Goal: Information Seeking & Learning: Learn about a topic

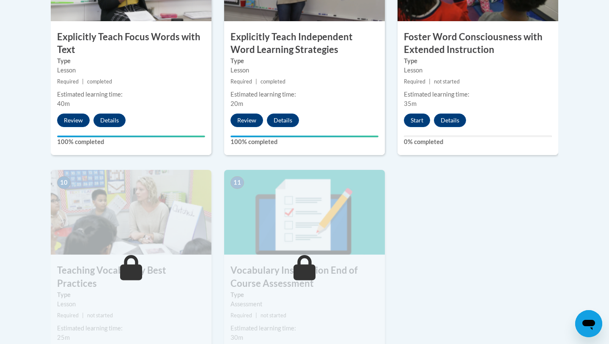
scroll to position [815, 0]
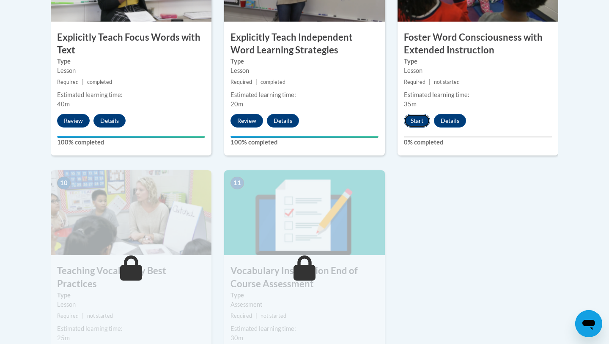
click at [419, 120] on button "Start" at bounding box center [417, 121] width 26 height 14
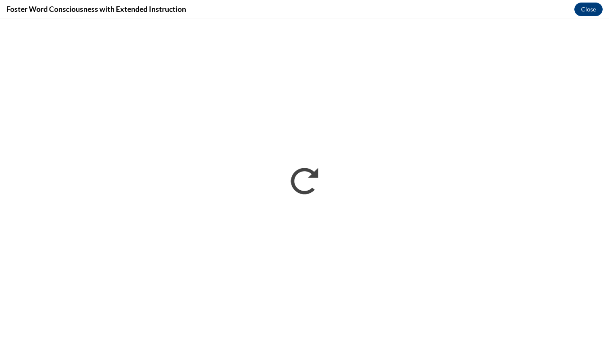
scroll to position [0, 0]
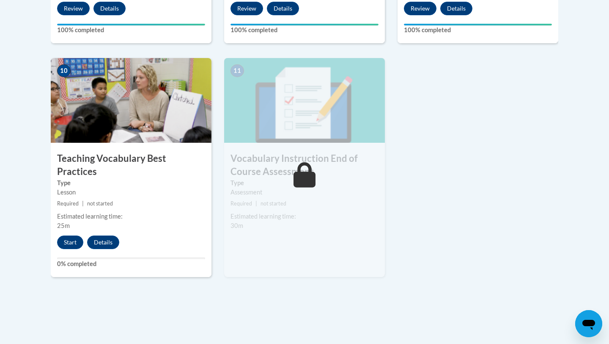
scroll to position [927, 0]
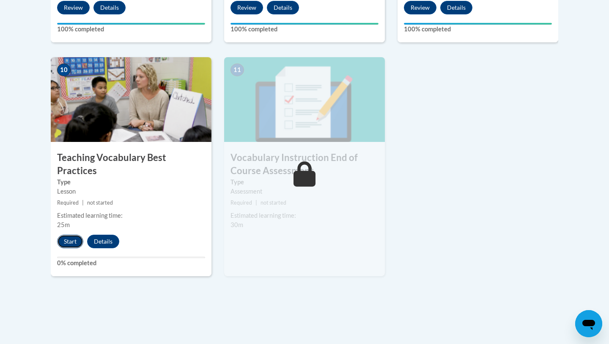
click at [71, 234] on button "Start" at bounding box center [70, 241] width 26 height 14
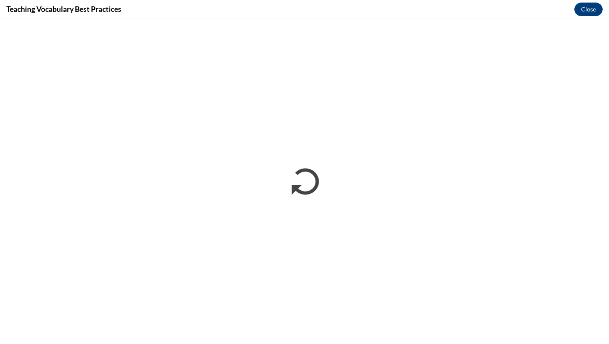
scroll to position [0, 0]
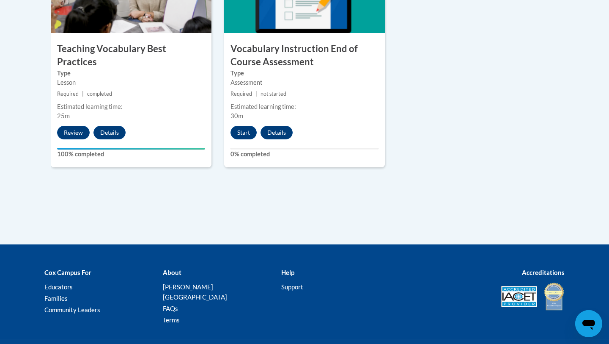
scroll to position [1076, 0]
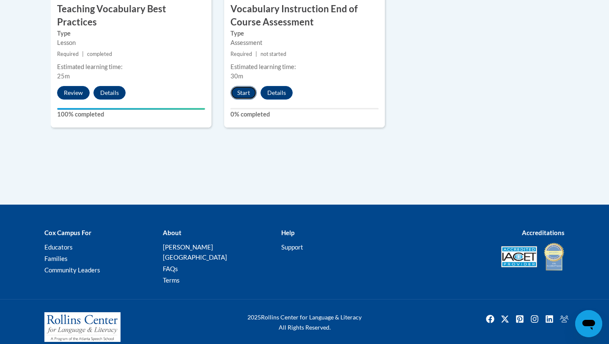
click at [247, 97] on button "Start" at bounding box center [244, 93] width 26 height 14
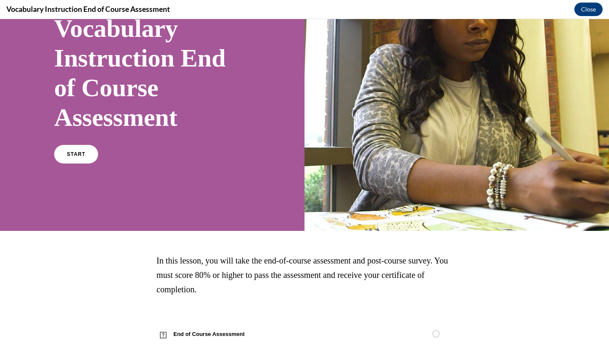
scroll to position [74, 0]
click at [80, 153] on span "START" at bounding box center [75, 154] width 19 height 6
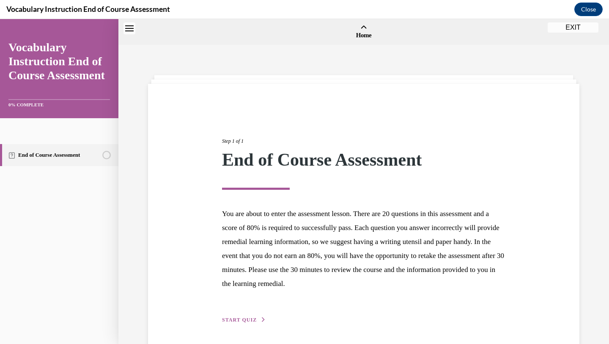
scroll to position [26, 0]
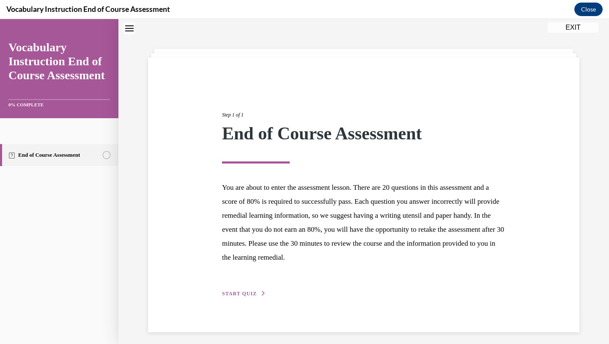
click at [244, 292] on span "START QUIZ" at bounding box center [239, 293] width 35 height 6
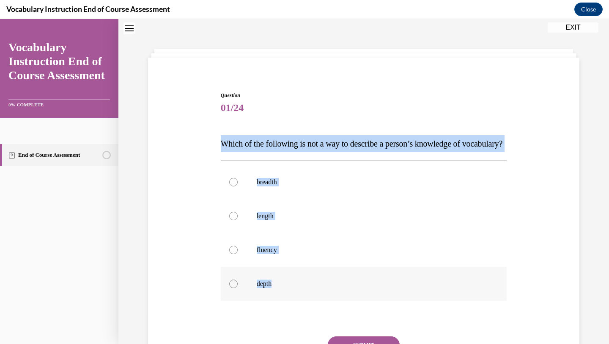
drag, startPoint x: 216, startPoint y: 147, endPoint x: 301, endPoint y: 309, distance: 183.2
click at [301, 309] on div "Question 01/24 Which of the following is not a way to describe a person’s knowl…" at bounding box center [364, 235] width 436 height 339
copy div "Which of the following is not a way to describe a person’s knowledge of vocabul…"
click at [268, 220] on p "length" at bounding box center [371, 216] width 229 height 8
click at [238, 220] on input "length" at bounding box center [233, 216] width 8 height 8
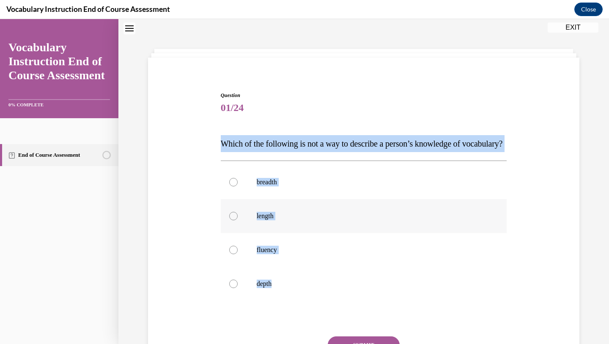
radio input "true"
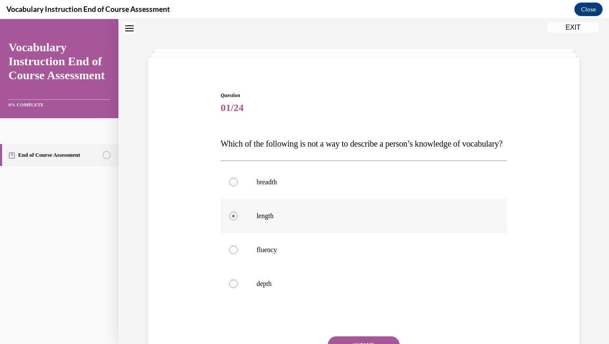
scroll to position [122, 0]
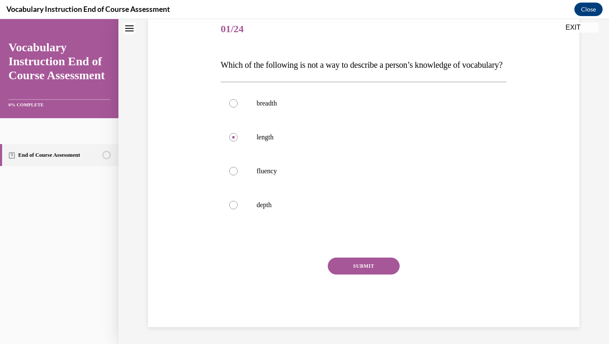
click at [359, 266] on button "SUBMIT" at bounding box center [364, 265] width 72 height 17
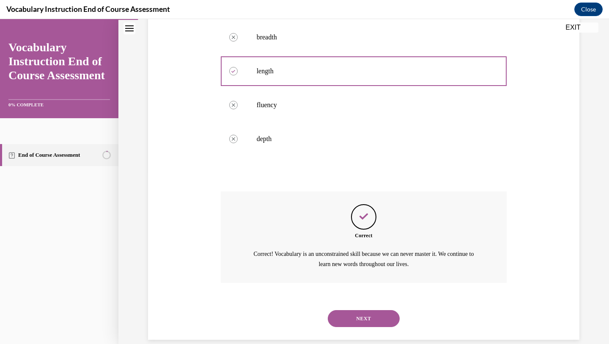
scroll to position [200, 0]
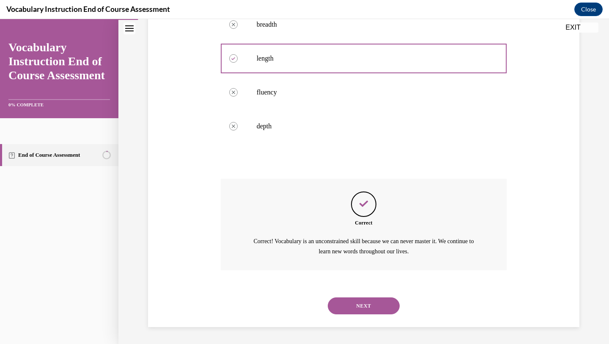
click at [361, 313] on button "NEXT" at bounding box center [364, 305] width 72 height 17
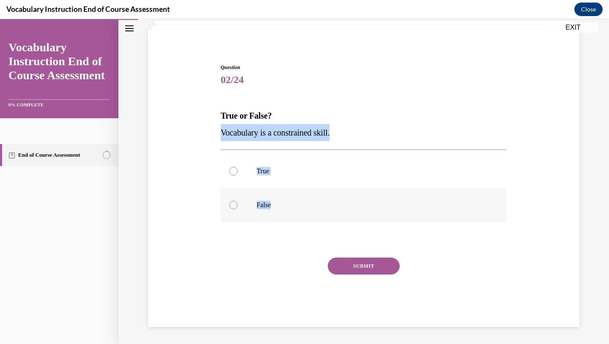
drag, startPoint x: 217, startPoint y: 135, endPoint x: 300, endPoint y: 209, distance: 110.6
click at [300, 209] on div "Question 02/24 True or False? Vocabulary is a constrained skill. True False Inc…" at bounding box center [364, 182] width 436 height 289
copy div "Vocabulary is a constrained skill. True False"
click at [239, 202] on label "False" at bounding box center [364, 205] width 286 height 34
click at [238, 202] on input "False" at bounding box center [233, 205] width 8 height 8
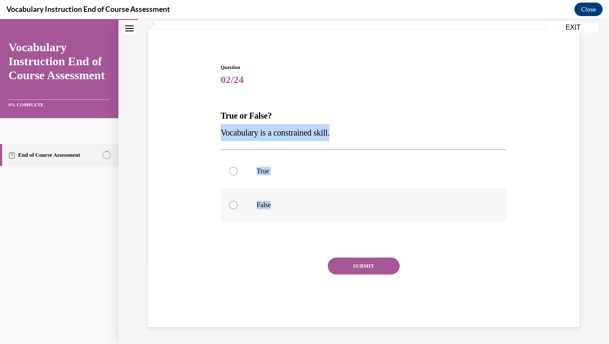
radio input "true"
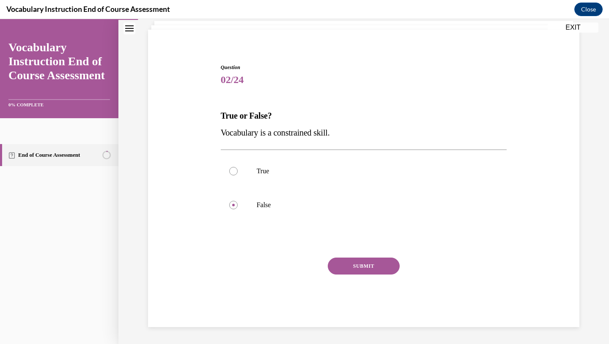
click at [358, 270] on button "SUBMIT" at bounding box center [364, 265] width 72 height 17
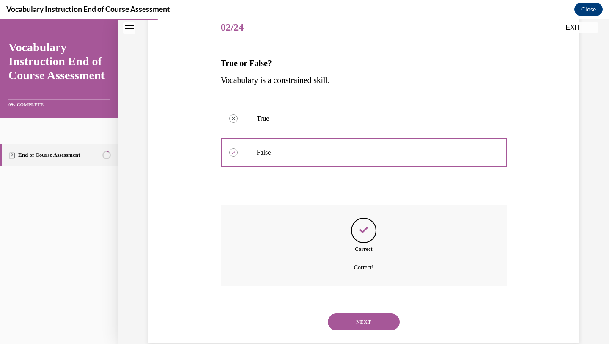
scroll to position [123, 0]
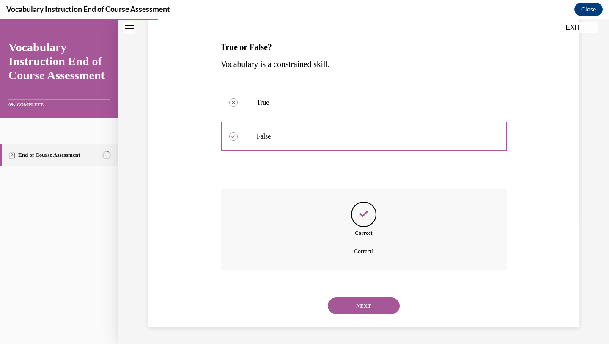
click at [352, 304] on button "NEXT" at bounding box center [364, 305] width 72 height 17
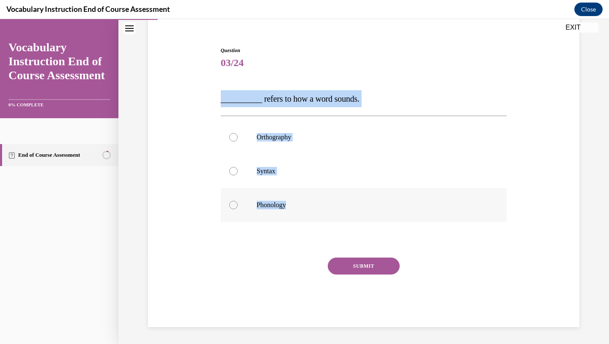
drag, startPoint x: 220, startPoint y: 99, endPoint x: 323, endPoint y: 213, distance: 154.0
click at [323, 213] on div "Question 03/24 __________ refers to how a word sounds. Orthography Syntax Phono…" at bounding box center [364, 180] width 291 height 293
copy div "__________ refers to how a word sounds. Orthography Syntax Phonology"
click at [237, 206] on div at bounding box center [233, 205] width 8 height 8
click at [237, 206] on input "Phonology" at bounding box center [233, 205] width 8 height 8
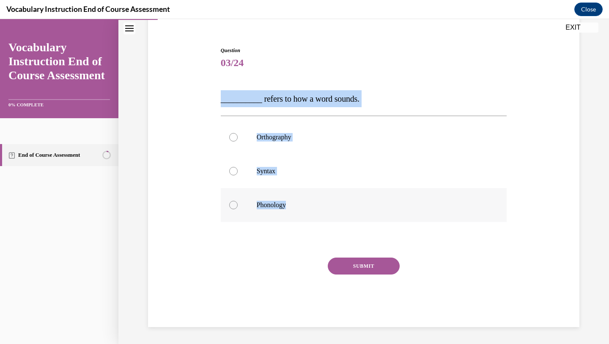
radio input "true"
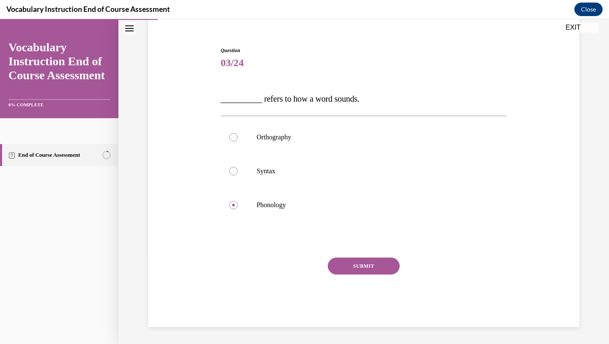
click at [349, 264] on button "SUBMIT" at bounding box center [364, 265] width 72 height 17
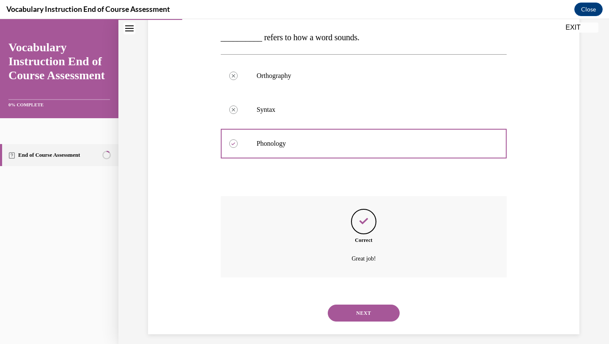
scroll to position [140, 0]
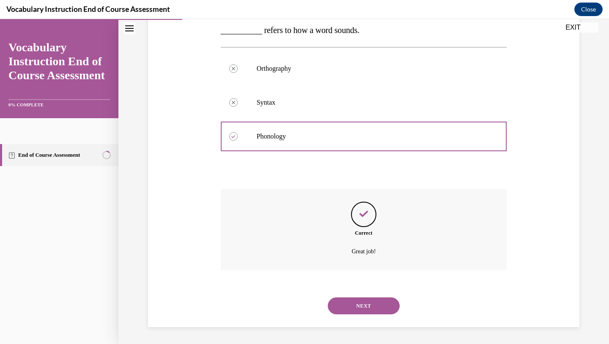
click at [369, 307] on button "NEXT" at bounding box center [364, 305] width 72 height 17
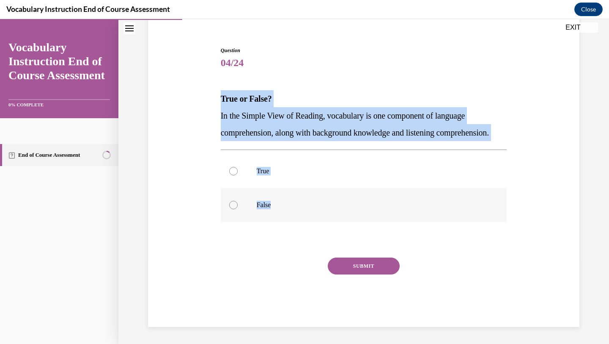
drag, startPoint x: 222, startPoint y: 80, endPoint x: 297, endPoint y: 206, distance: 147.6
click at [297, 206] on div "Question 04/24 True or False? In the Simple View of Reading, vocabulary is one …" at bounding box center [364, 187] width 286 height 280
copy div "True or False? In the Simple View of Reading, vocabulary is one component of la…"
click at [231, 167] on div at bounding box center [233, 171] width 8 height 8
click at [231, 167] on input "True" at bounding box center [233, 171] width 8 height 8
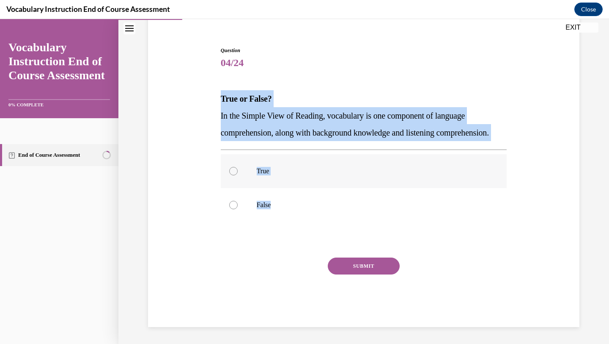
radio input "true"
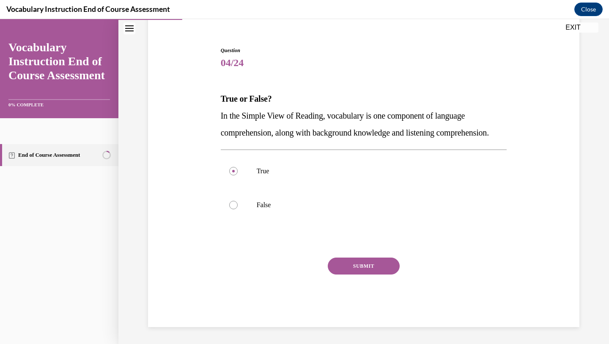
click at [347, 265] on button "SUBMIT" at bounding box center [364, 265] width 72 height 17
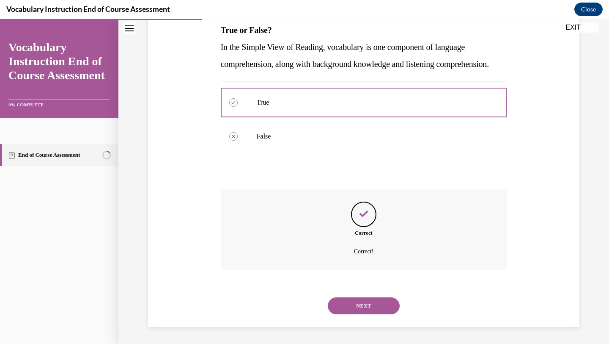
scroll to position [157, 0]
click at [359, 305] on button "NEXT" at bounding box center [364, 305] width 72 height 17
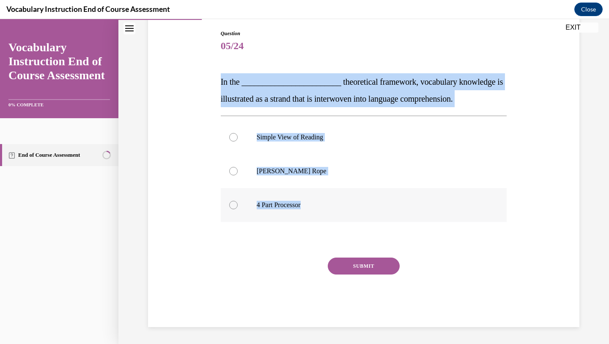
drag, startPoint x: 219, startPoint y: 82, endPoint x: 323, endPoint y: 210, distance: 165.4
click at [323, 210] on div "Question 05/24 In the ________________________ theoretical framework, vocabular…" at bounding box center [364, 172] width 291 height 310
copy div "In the ________________________ theoretical framework, vocabulary knowledge is …"
click at [268, 171] on p "Scarborough's Rope" at bounding box center [371, 171] width 229 height 8
click at [238, 171] on input "Scarborough's Rope" at bounding box center [233, 171] width 8 height 8
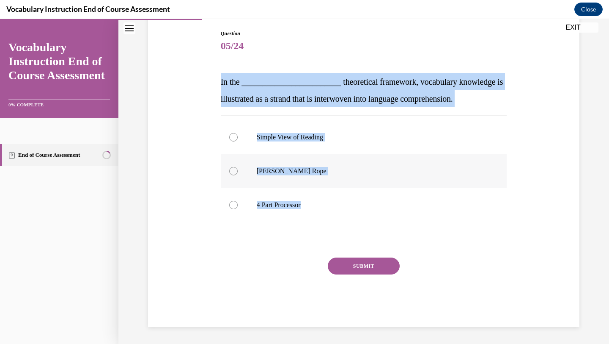
radio input "true"
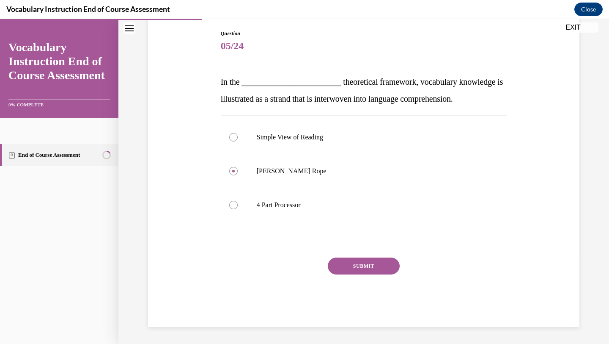
click at [360, 265] on button "SUBMIT" at bounding box center [364, 265] width 72 height 17
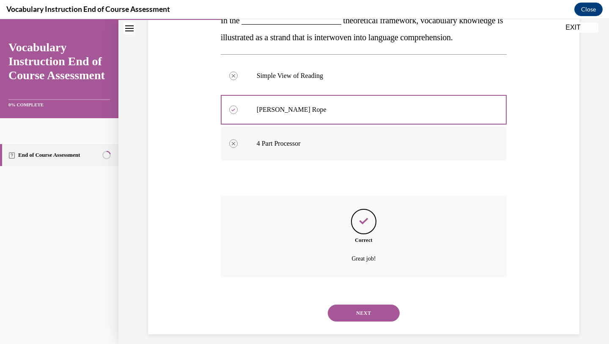
scroll to position [157, 0]
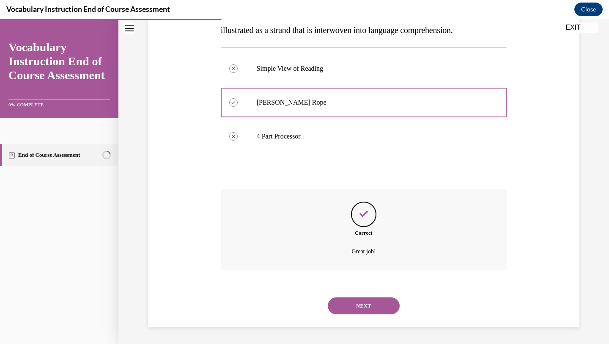
click at [354, 306] on button "NEXT" at bounding box center [364, 305] width 72 height 17
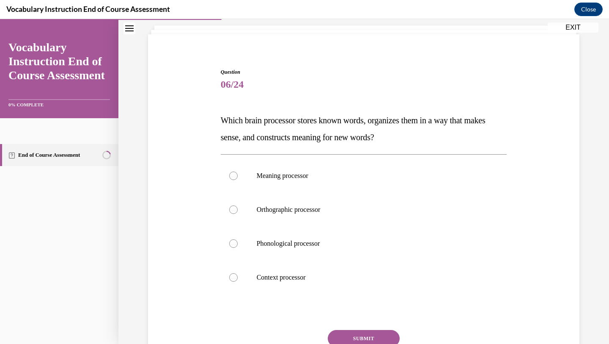
scroll to position [50, 0]
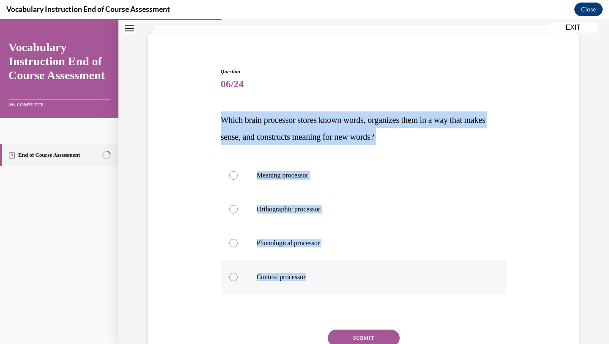
drag, startPoint x: 213, startPoint y: 114, endPoint x: 326, endPoint y: 276, distance: 197.3
click at [326, 276] on div "Question 06/24 Which brain processor stores known words, organizes them in a wa…" at bounding box center [364, 220] width 436 height 356
copy div "Which brain processor stores known words, organizes them in a way that makes se…"
click at [269, 171] on p "Meaning processor" at bounding box center [371, 175] width 229 height 8
click at [238, 171] on input "Meaning processor" at bounding box center [233, 175] width 8 height 8
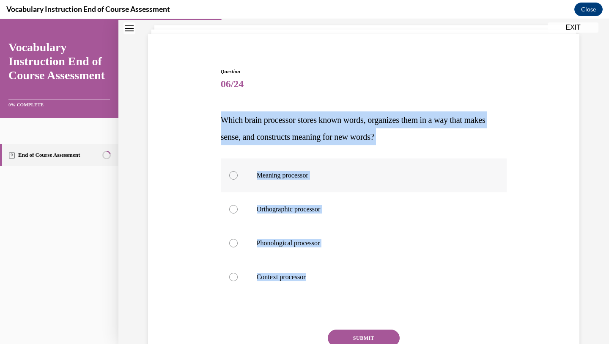
radio input "true"
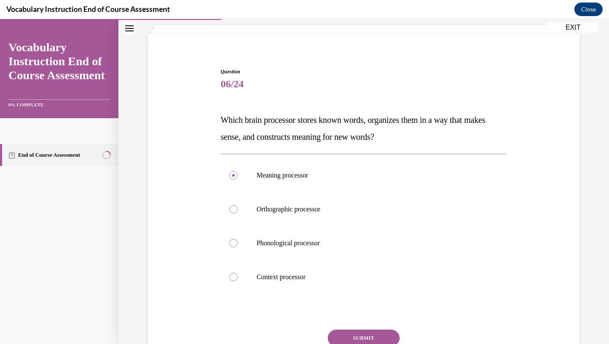
click at [345, 331] on button "SUBMIT" at bounding box center [364, 337] width 72 height 17
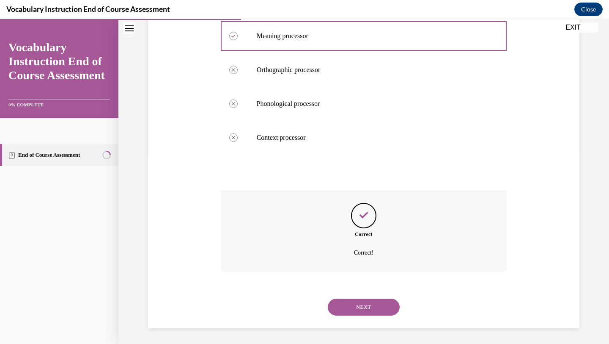
scroll to position [190, 0]
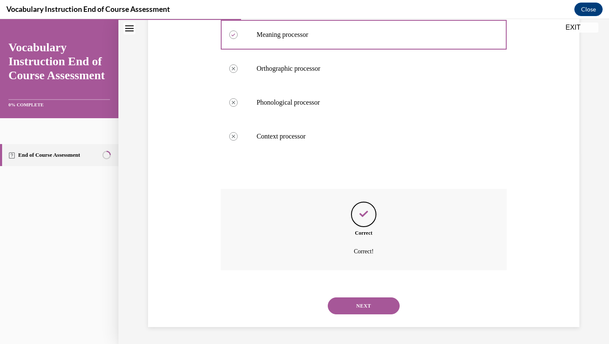
click at [365, 309] on button "NEXT" at bounding box center [364, 305] width 72 height 17
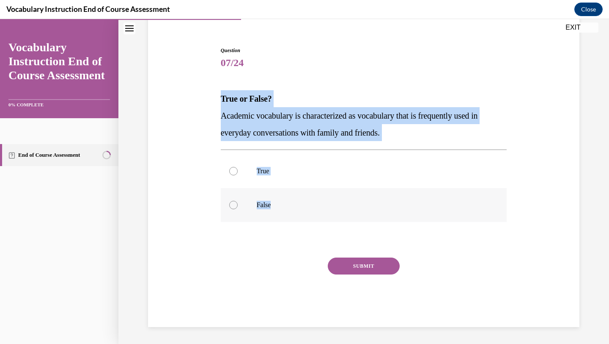
drag, startPoint x: 212, startPoint y: 93, endPoint x: 300, endPoint y: 210, distance: 146.6
click at [300, 210] on div "Question 07/24 True or False? Academic vocabulary is characterized as vocabular…" at bounding box center [364, 173] width 436 height 305
copy div "True or False? Academic vocabulary is characterized as vocabulary that is frequ…"
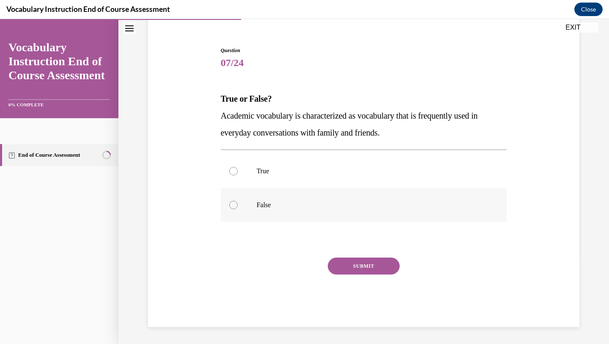
click at [243, 209] on label "False" at bounding box center [364, 205] width 286 height 34
click at [238, 209] on input "False" at bounding box center [233, 205] width 8 height 8
radio input "true"
click at [375, 264] on button "SUBMIT" at bounding box center [364, 265] width 72 height 17
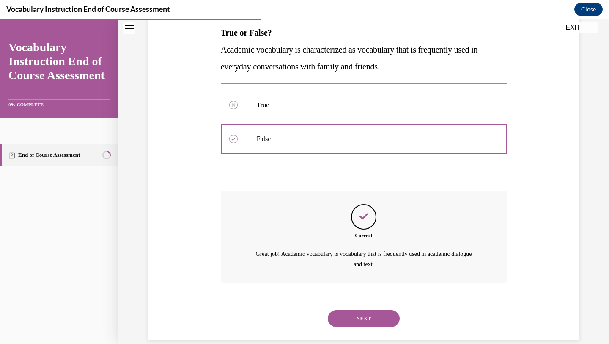
scroll to position [149, 0]
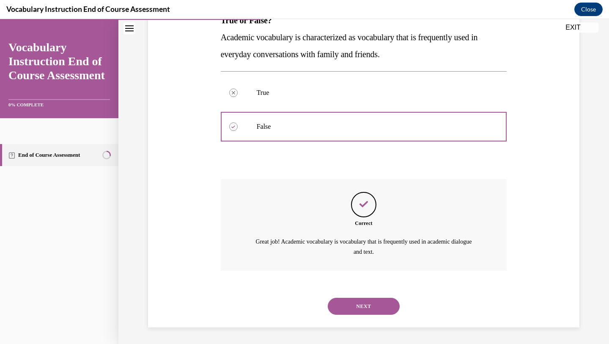
click at [369, 306] on button "NEXT" at bounding box center [364, 305] width 72 height 17
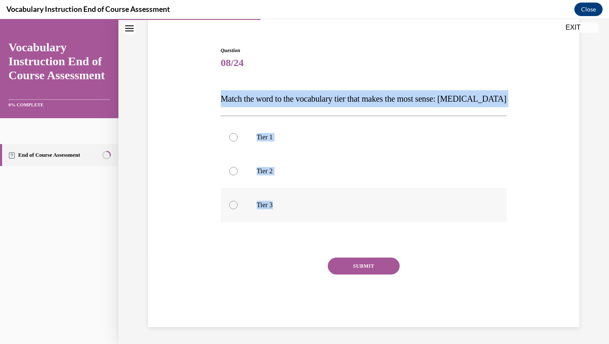
drag, startPoint x: 217, startPoint y: 97, endPoint x: 300, endPoint y: 206, distance: 136.5
click at [300, 206] on div "Question 08/24 Match the word to the vocabulary tier that makes the most sense:…" at bounding box center [364, 173] width 436 height 305
copy div "Match the word to the vocabulary tier that makes the most sense: anaphylaxis Ti…"
click at [289, 201] on p "Tier 3" at bounding box center [371, 205] width 229 height 8
click at [238, 201] on input "Tier 3" at bounding box center [233, 205] width 8 height 8
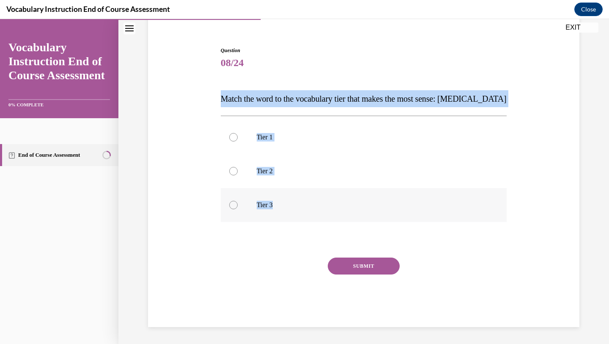
radio input "true"
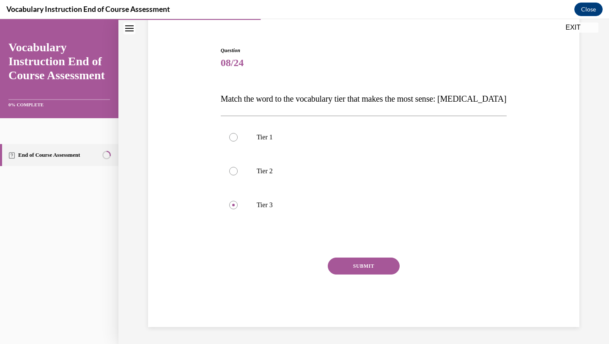
click at [365, 262] on button "SUBMIT" at bounding box center [364, 265] width 72 height 17
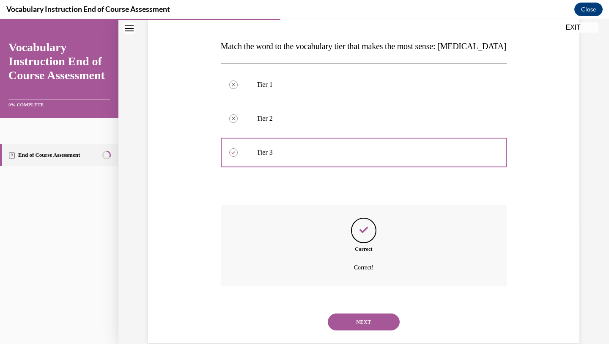
scroll to position [140, 0]
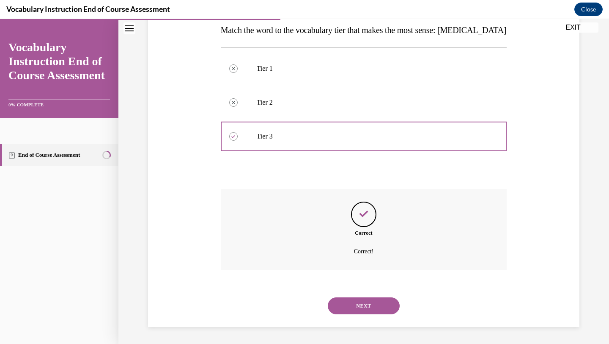
click at [372, 305] on button "NEXT" at bounding box center [364, 305] width 72 height 17
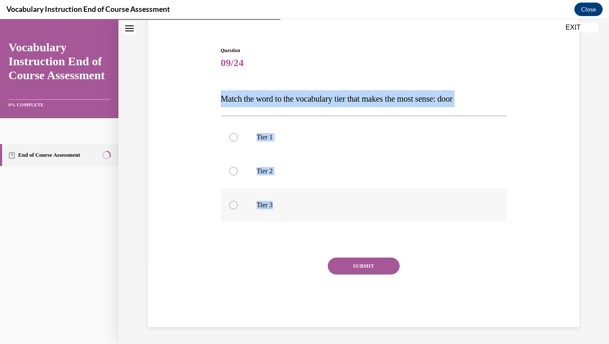
drag, startPoint x: 212, startPoint y: 96, endPoint x: 318, endPoint y: 218, distance: 161.4
click at [318, 218] on div "Question 09/24 Match the word to the vocabulary tier that makes the most sense:…" at bounding box center [364, 173] width 436 height 305
copy div "Match the word to the vocabulary tier that makes the most sense: door Tier 1 Ti…"
click at [264, 139] on p "Tier 1" at bounding box center [371, 137] width 229 height 8
click at [238, 139] on input "Tier 1" at bounding box center [233, 137] width 8 height 8
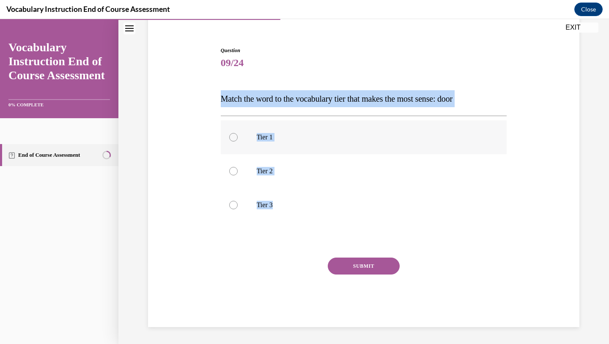
radio input "true"
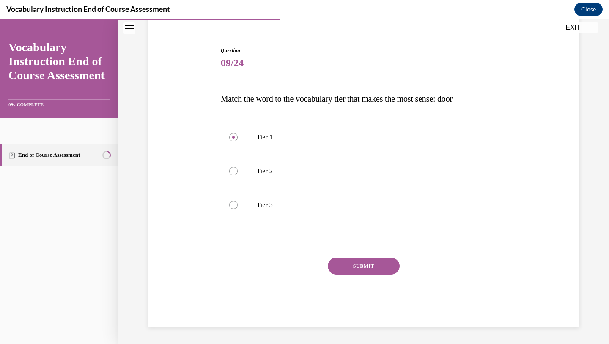
click at [369, 265] on button "SUBMIT" at bounding box center [364, 265] width 72 height 17
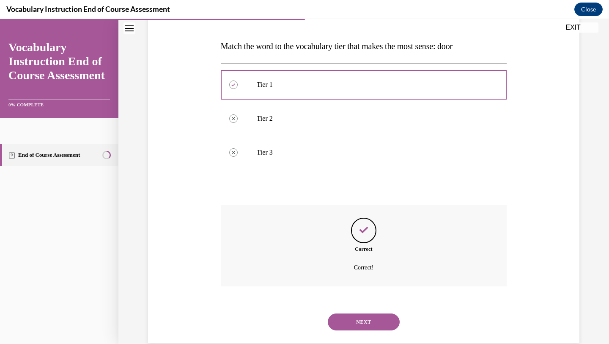
scroll to position [140, 0]
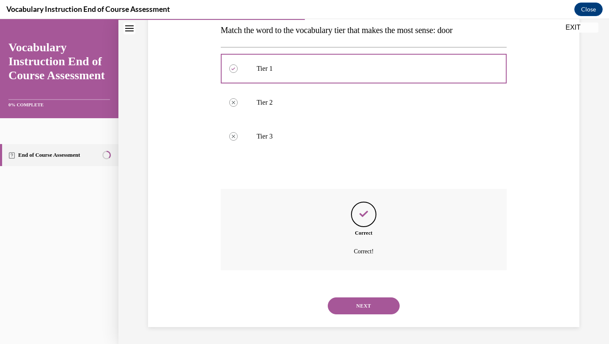
click at [364, 303] on button "NEXT" at bounding box center [364, 305] width 72 height 17
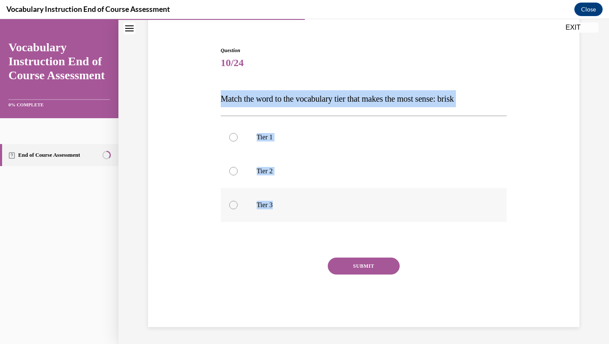
drag, startPoint x: 216, startPoint y: 96, endPoint x: 303, endPoint y: 220, distance: 150.4
click at [303, 220] on div "Question 10/24 Match the word to the vocabulary tier that makes the most sense:…" at bounding box center [364, 173] width 436 height 305
copy div "Match the word to the vocabulary tier that makes the most sense: brisk Tier 1 T…"
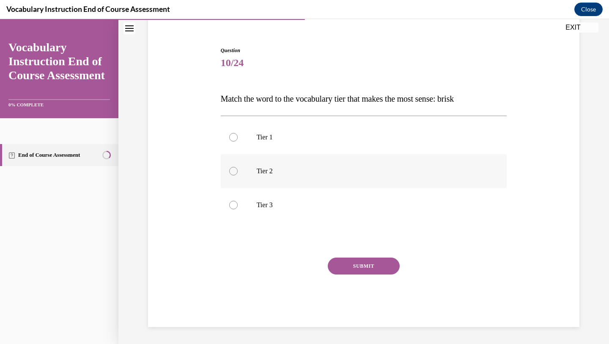
click at [250, 166] on label "Tier 2" at bounding box center [364, 171] width 286 height 34
click at [238, 167] on input "Tier 2" at bounding box center [233, 171] width 8 height 8
radio input "true"
click at [349, 265] on button "SUBMIT" at bounding box center [364, 265] width 72 height 17
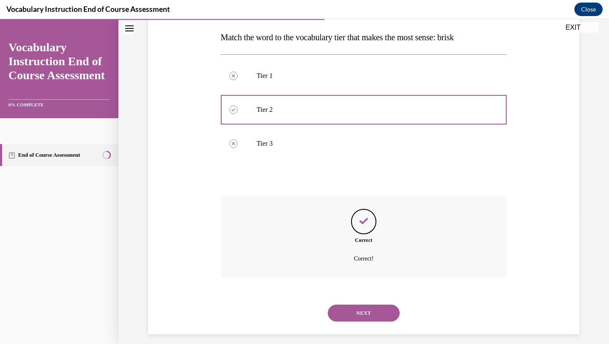
scroll to position [140, 0]
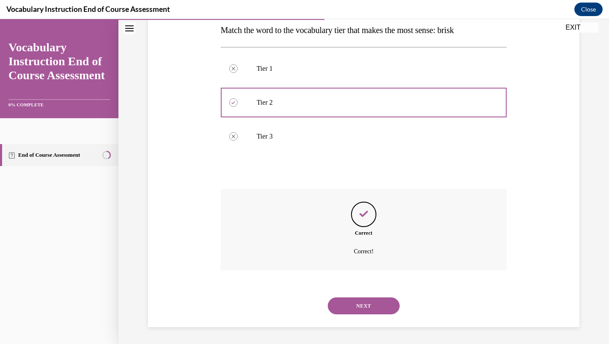
click at [367, 303] on button "NEXT" at bounding box center [364, 305] width 72 height 17
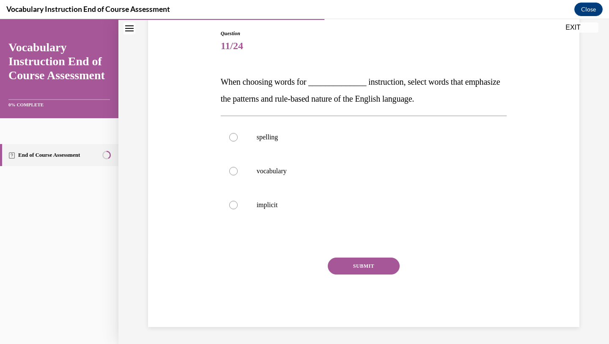
scroll to position [88, 0]
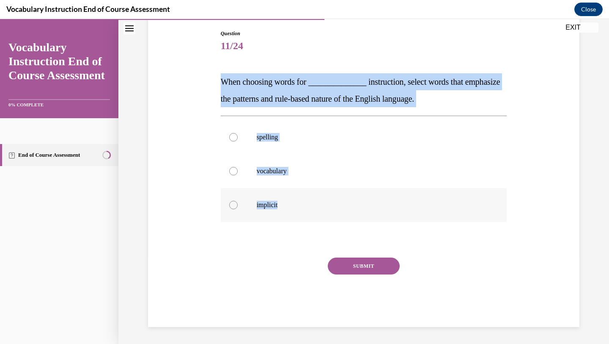
drag, startPoint x: 214, startPoint y: 82, endPoint x: 330, endPoint y: 206, distance: 170.4
click at [330, 206] on div "Question 11/24 When choosing words for ______________ instruction, select words…" at bounding box center [364, 165] width 436 height 322
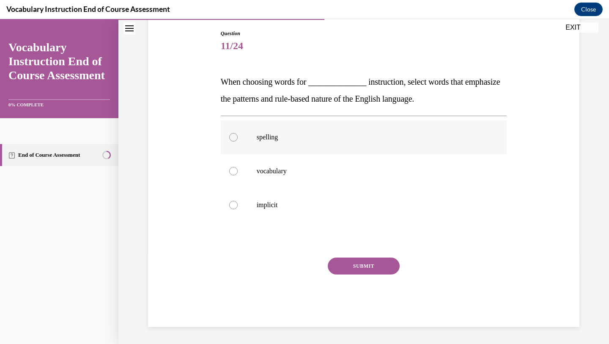
click at [247, 129] on label "spelling" at bounding box center [364, 137] width 286 height 34
click at [238, 133] on input "spelling" at bounding box center [233, 137] width 8 height 8
radio input "true"
click at [352, 261] on button "SUBMIT" at bounding box center [364, 265] width 72 height 17
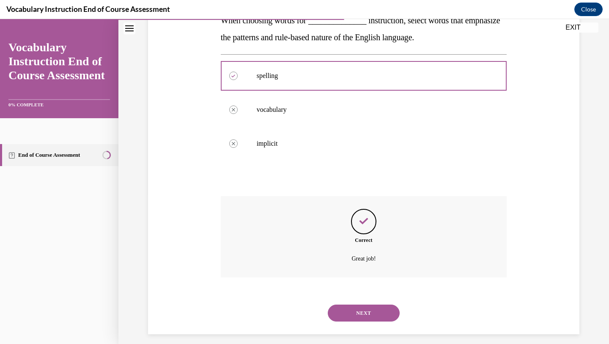
scroll to position [157, 0]
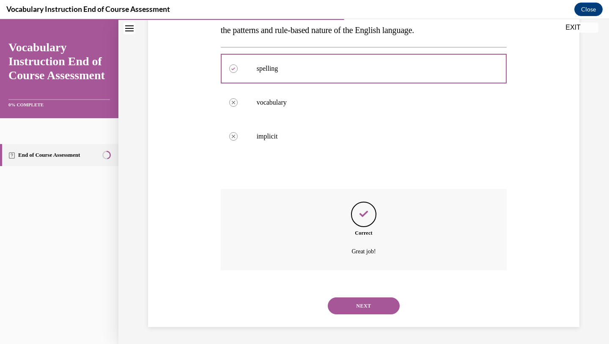
click at [365, 310] on button "NEXT" at bounding box center [364, 305] width 72 height 17
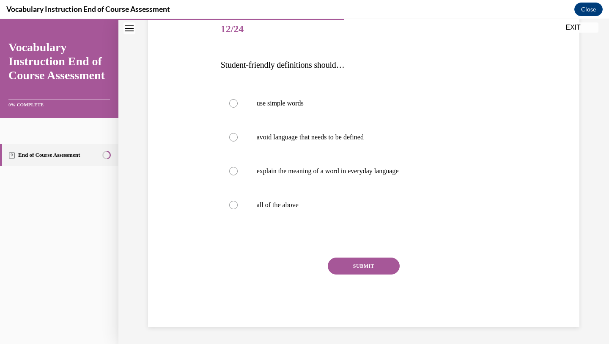
scroll to position [94, 0]
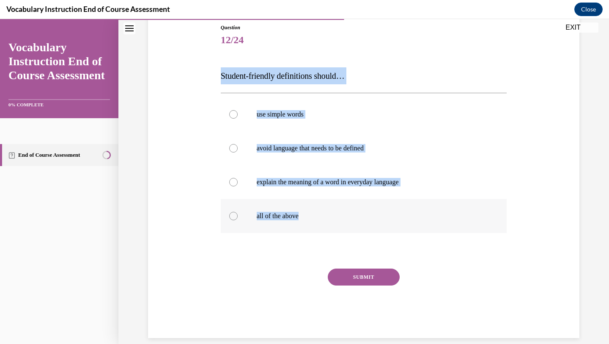
drag, startPoint x: 214, startPoint y: 76, endPoint x: 334, endPoint y: 212, distance: 182.3
click at [335, 212] on div "Question 12/24 Student-friendly definitions should… use simple words avoid lang…" at bounding box center [364, 167] width 436 height 339
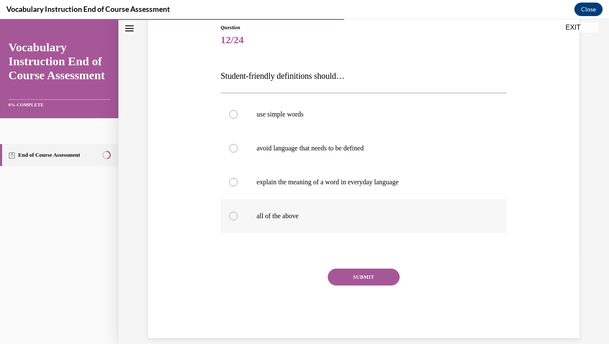
click at [270, 222] on label "all of the above" at bounding box center [364, 216] width 286 height 34
click at [238, 220] on input "all of the above" at bounding box center [233, 216] width 8 height 8
radio input "true"
click at [356, 281] on button "SUBMIT" at bounding box center [364, 276] width 72 height 17
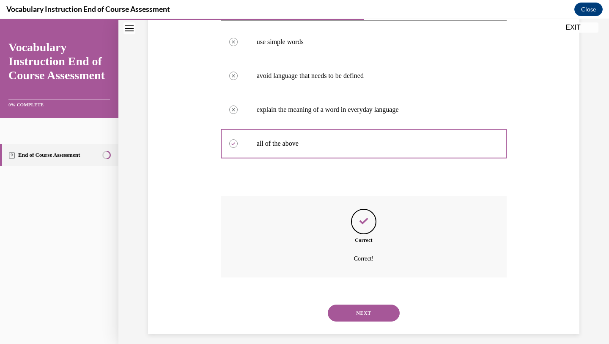
scroll to position [173, 0]
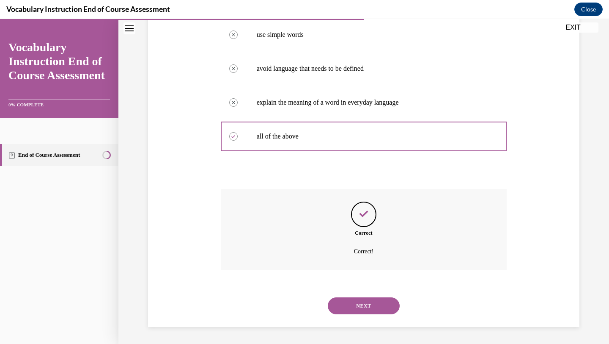
click at [360, 315] on div "NEXT" at bounding box center [364, 306] width 286 height 34
click at [360, 309] on button "NEXT" at bounding box center [364, 305] width 72 height 17
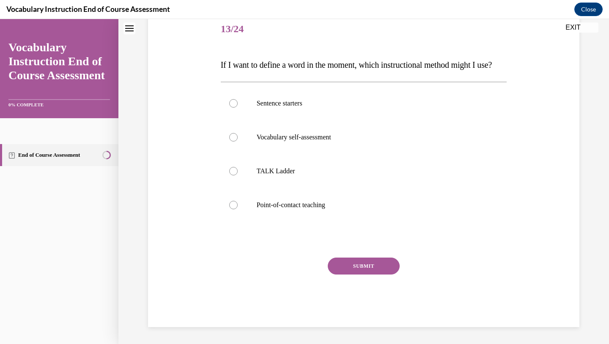
scroll to position [0, 0]
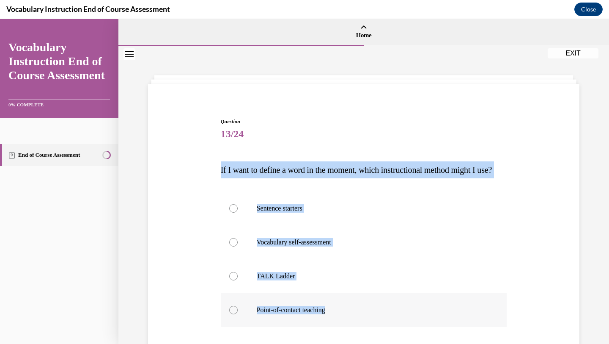
drag, startPoint x: 218, startPoint y: 164, endPoint x: 363, endPoint y: 328, distance: 218.9
click at [363, 328] on div "Question 13/24 If I want to define a word in the moment, which instructional me…" at bounding box center [364, 268] width 291 height 327
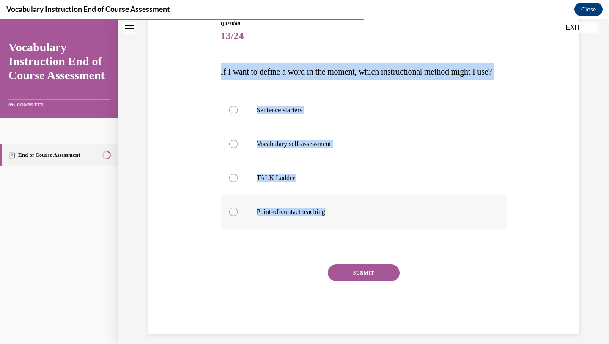
scroll to position [104, 0]
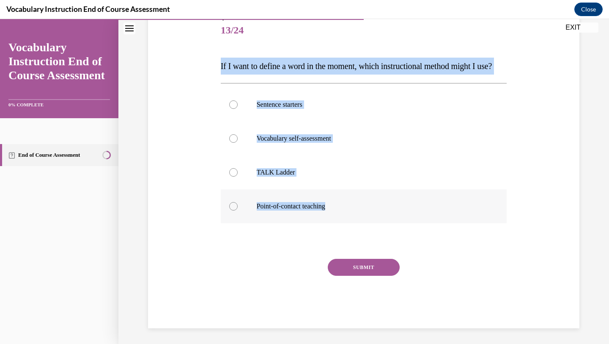
click at [262, 217] on label "Point-of-contact teaching" at bounding box center [364, 206] width 286 height 34
click at [238, 210] on input "Point-of-contact teaching" at bounding box center [233, 206] width 8 height 8
radio input "true"
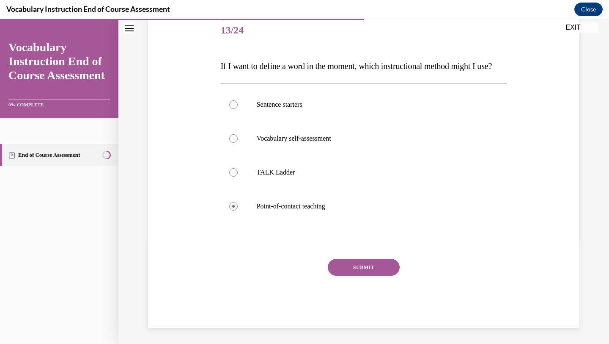
click at [364, 275] on button "SUBMIT" at bounding box center [364, 267] width 72 height 17
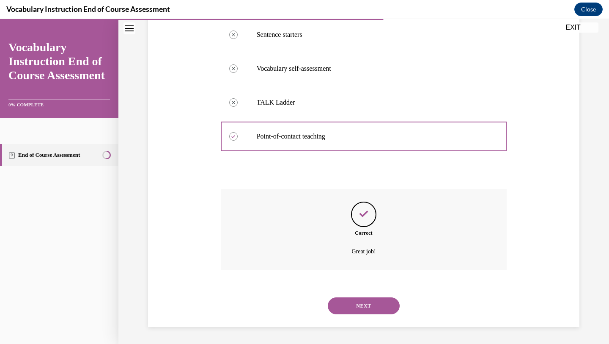
scroll to position [190, 0]
click at [356, 300] on button "NEXT" at bounding box center [364, 305] width 72 height 17
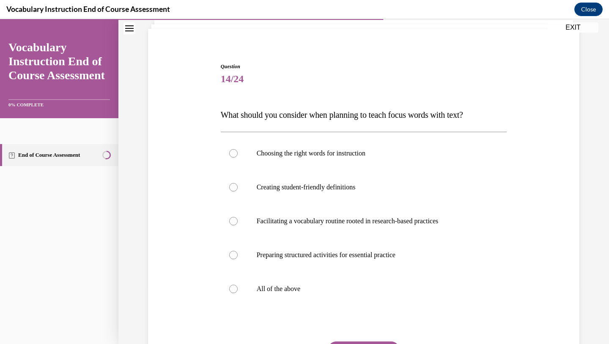
scroll to position [64, 0]
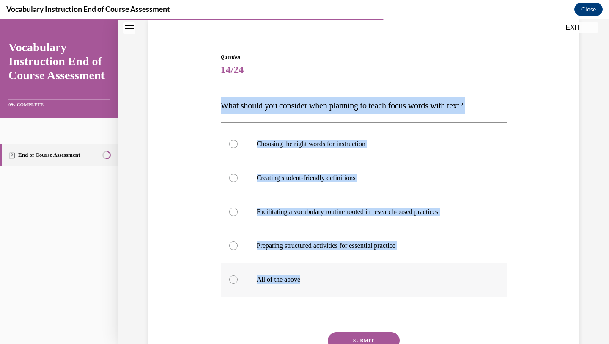
drag, startPoint x: 217, startPoint y: 103, endPoint x: 312, endPoint y: 283, distance: 203.7
click at [313, 285] on div "Question 14/24 What should you consider when planning to teach focus words with…" at bounding box center [364, 214] width 436 height 373
click at [237, 264] on label "All of the above" at bounding box center [364, 279] width 286 height 34
click at [237, 275] on input "All of the above" at bounding box center [233, 279] width 8 height 8
radio input "true"
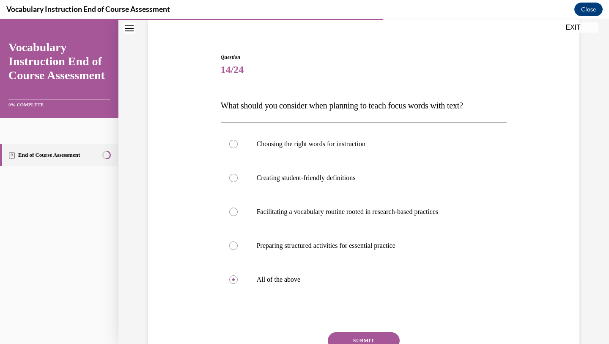
click at [348, 340] on button "SUBMIT" at bounding box center [364, 340] width 72 height 17
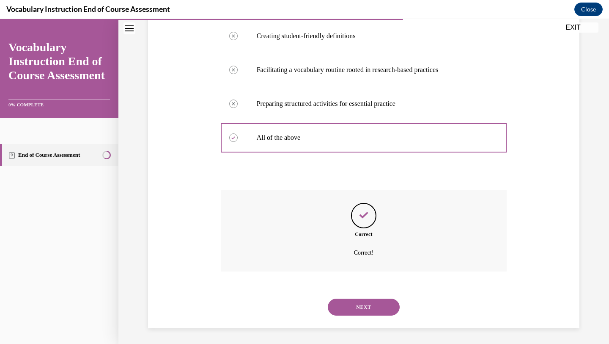
scroll to position [207, 0]
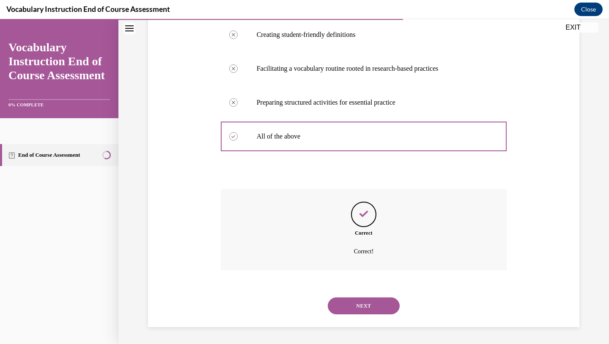
click at [354, 297] on button "NEXT" at bounding box center [364, 305] width 72 height 17
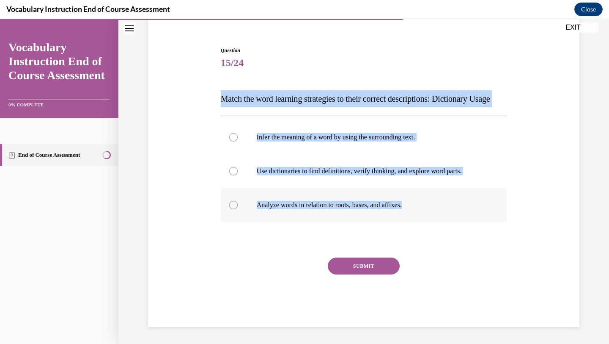
drag, startPoint x: 215, startPoint y: 83, endPoint x: 421, endPoint y: 207, distance: 240.5
click at [423, 208] on div "Question 15/24 Match the word learning strategies to their correct descriptions…" at bounding box center [364, 173] width 436 height 305
click at [294, 171] on p "Use dictionaries to find definitions, verify thinking, and explore word parts." at bounding box center [371, 171] width 229 height 8
click at [238, 171] on input "Use dictionaries to find definitions, verify thinking, and explore word parts." at bounding box center [233, 171] width 8 height 8
radio input "true"
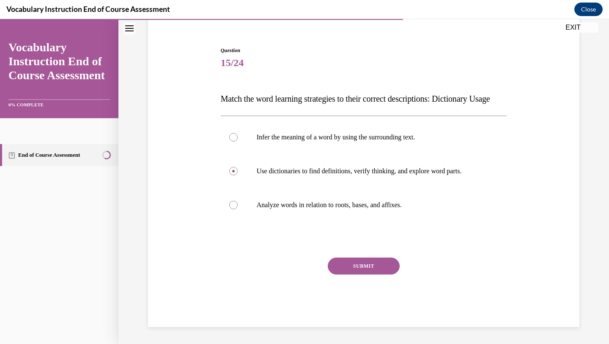
click at [345, 261] on button "SUBMIT" at bounding box center [364, 265] width 72 height 17
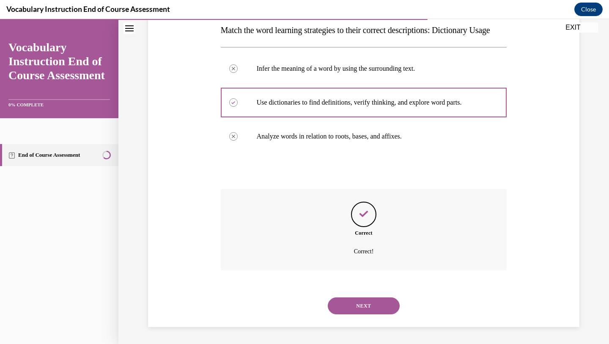
scroll to position [157, 0]
click at [352, 296] on div "NEXT" at bounding box center [364, 306] width 286 height 34
click at [355, 307] on button "NEXT" at bounding box center [364, 305] width 72 height 17
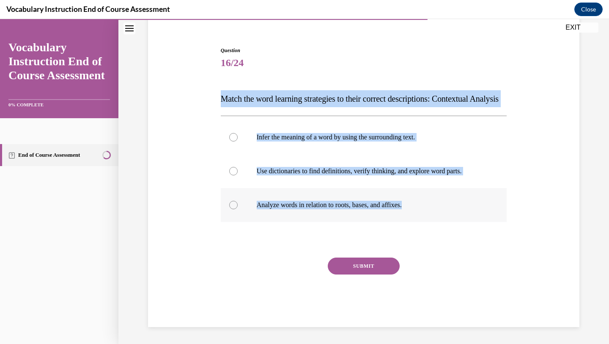
drag, startPoint x: 219, startPoint y: 78, endPoint x: 435, endPoint y: 217, distance: 256.2
click at [435, 217] on div "Question 16/24 Match the word learning strategies to their correct descriptions…" at bounding box center [364, 180] width 291 height 293
click at [295, 128] on label "Infer the meaning of a word by using the surrounding text." at bounding box center [364, 137] width 286 height 34
click at [238, 133] on input "Infer the meaning of a word by using the surrounding text." at bounding box center [233, 137] width 8 height 8
radio input "true"
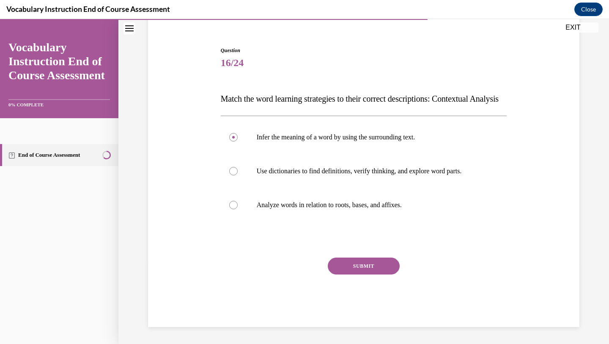
click at [361, 266] on button "SUBMIT" at bounding box center [364, 265] width 72 height 17
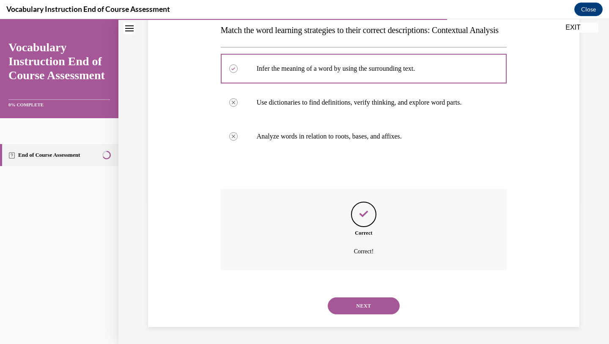
scroll to position [157, 0]
click at [348, 303] on button "NEXT" at bounding box center [364, 305] width 72 height 17
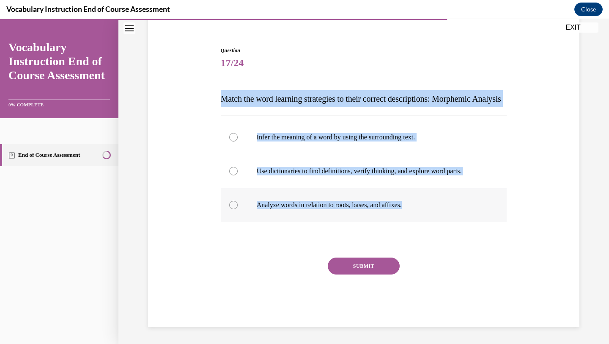
drag, startPoint x: 221, startPoint y: 78, endPoint x: 444, endPoint y: 208, distance: 257.7
click at [444, 208] on div "Question 17/24 Match the word learning strategies to their correct descriptions…" at bounding box center [364, 187] width 286 height 280
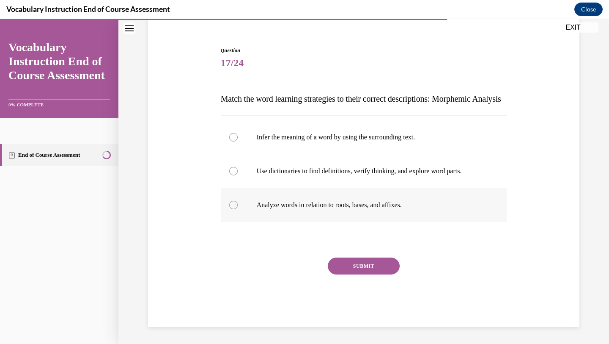
click at [290, 206] on p "Analyze words in relation to roots, bases, and affixes." at bounding box center [371, 205] width 229 height 8
click at [238, 206] on input "Analyze words in relation to roots, bases, and affixes." at bounding box center [233, 205] width 8 height 8
radio input "true"
click at [366, 273] on button "SUBMIT" at bounding box center [364, 265] width 72 height 17
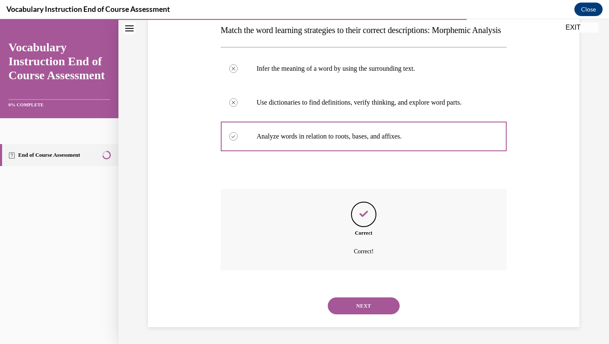
scroll to position [157, 0]
click at [359, 303] on button "NEXT" at bounding box center [364, 305] width 72 height 17
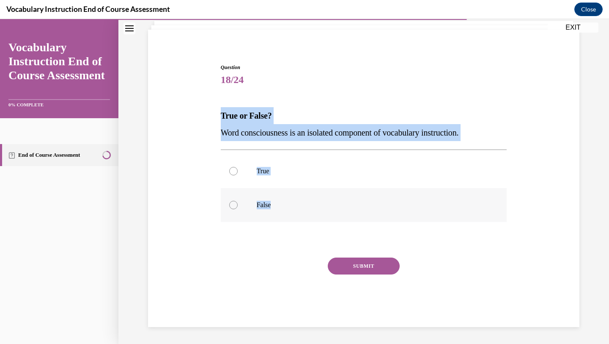
drag, startPoint x: 207, startPoint y: 109, endPoint x: 311, endPoint y: 218, distance: 150.2
click at [312, 219] on div "Question 18/24 True or False? Word consciousness is an isolated component of vo…" at bounding box center [364, 182] width 436 height 289
click at [231, 200] on label "False" at bounding box center [364, 205] width 286 height 34
click at [231, 201] on input "False" at bounding box center [233, 205] width 8 height 8
radio input "true"
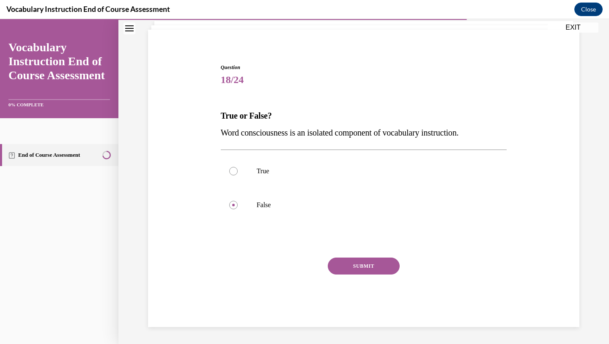
click at [349, 265] on button "SUBMIT" at bounding box center [364, 265] width 72 height 17
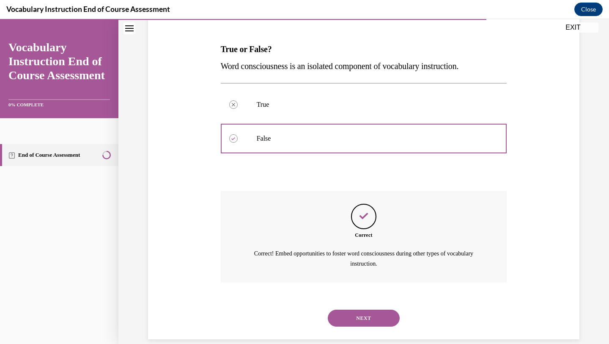
scroll to position [132, 0]
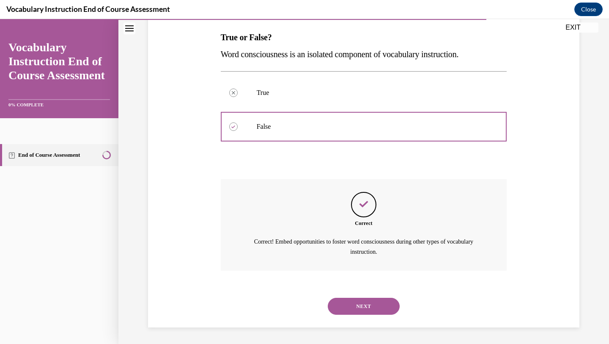
click at [363, 300] on button "NEXT" at bounding box center [364, 305] width 72 height 17
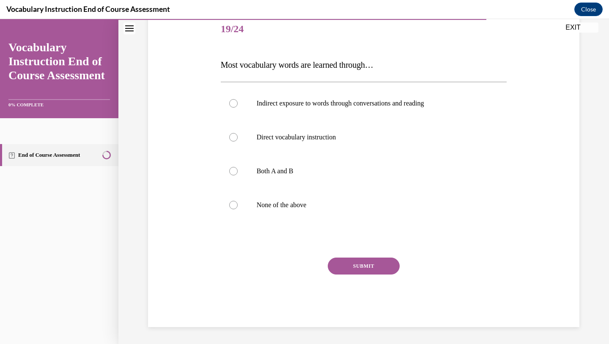
scroll to position [94, 0]
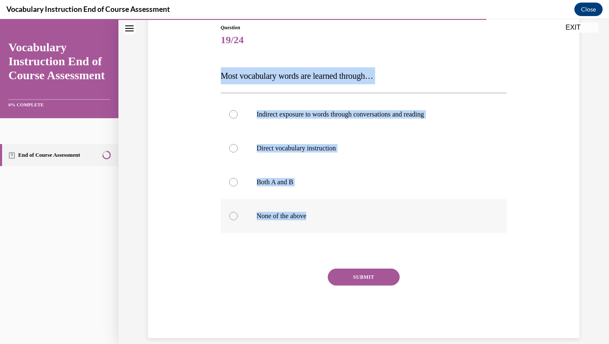
drag, startPoint x: 216, startPoint y: 75, endPoint x: 359, endPoint y: 228, distance: 209.3
click at [359, 228] on div "Question 19/24 Most vocabulary words are learned through… Indirect exposure to …" at bounding box center [364, 167] width 436 height 339
click at [273, 178] on p "Both A and B" at bounding box center [371, 182] width 229 height 8
click at [238, 178] on input "Both A and B" at bounding box center [233, 182] width 8 height 8
radio input "true"
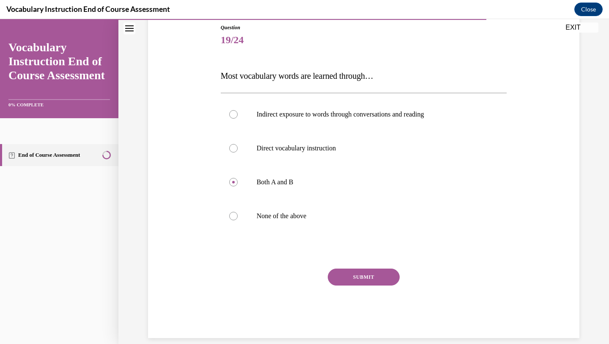
click at [364, 276] on button "SUBMIT" at bounding box center [364, 276] width 72 height 17
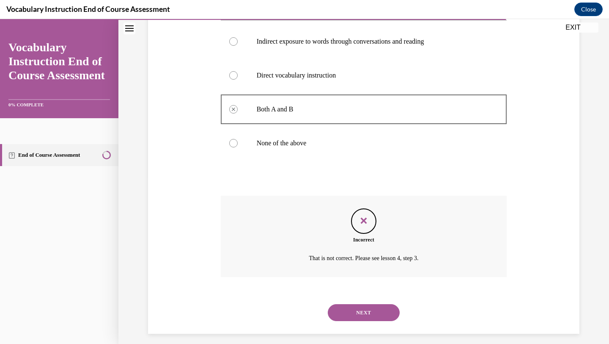
scroll to position [173, 0]
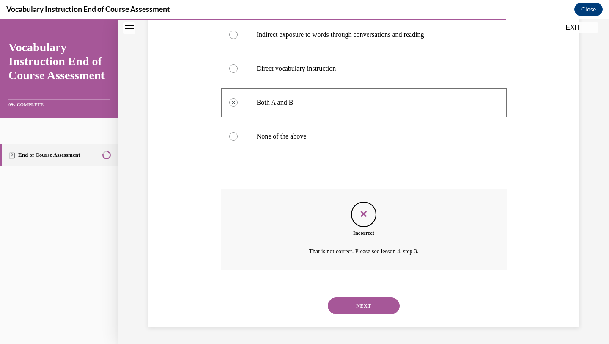
click at [360, 305] on button "NEXT" at bounding box center [364, 305] width 72 height 17
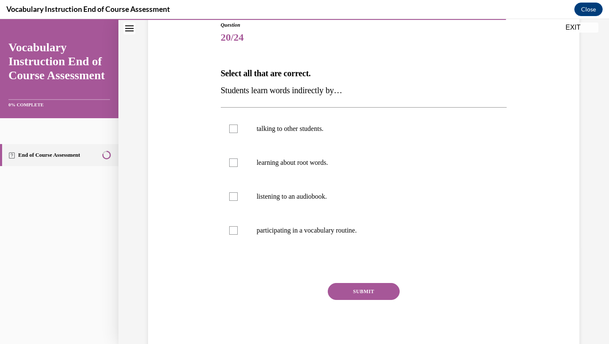
scroll to position [110, 0]
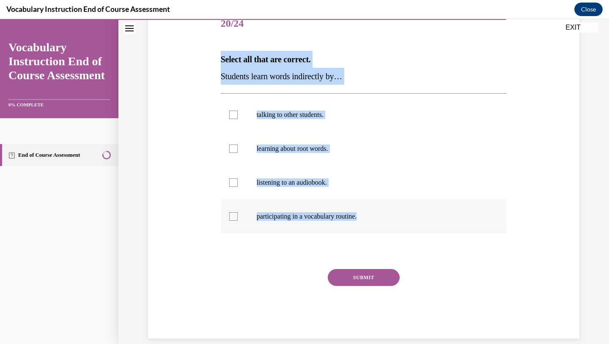
drag, startPoint x: 218, startPoint y: 55, endPoint x: 381, endPoint y: 220, distance: 232.2
click at [381, 220] on div "Question 20/24 Select all that are correct. Students learn words indirectly by……" at bounding box center [364, 160] width 436 height 356
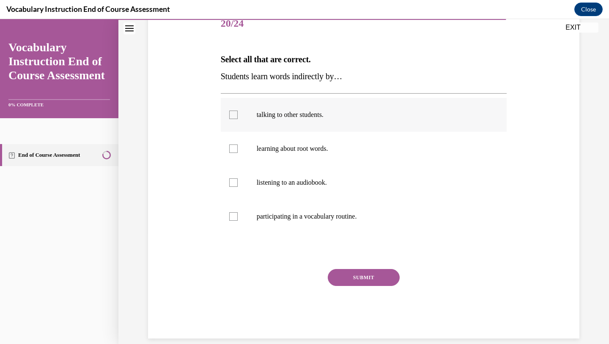
click at [266, 117] on p "talking to other students." at bounding box center [371, 114] width 229 height 8
click at [238, 117] on input "talking to other students." at bounding box center [233, 114] width 8 height 8
checkbox input "true"
click at [270, 183] on p "listening to an audiobook." at bounding box center [371, 182] width 229 height 8
click at [238, 183] on input "listening to an audiobook." at bounding box center [233, 182] width 8 height 8
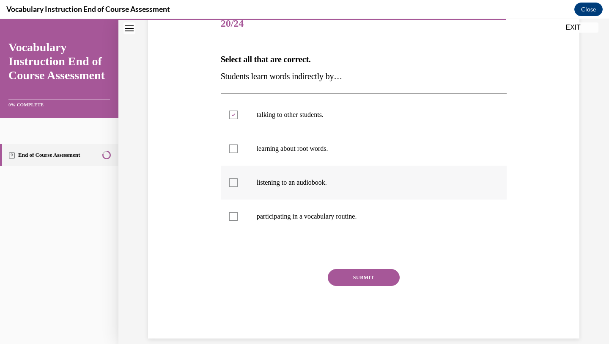
checkbox input "true"
click at [279, 216] on p "participating in a vocabulary routine." at bounding box center [371, 216] width 229 height 8
click at [238, 216] on input "participating in a vocabulary routine." at bounding box center [233, 216] width 8 height 8
checkbox input "true"
click at [361, 279] on button "SUBMIT" at bounding box center [364, 277] width 72 height 17
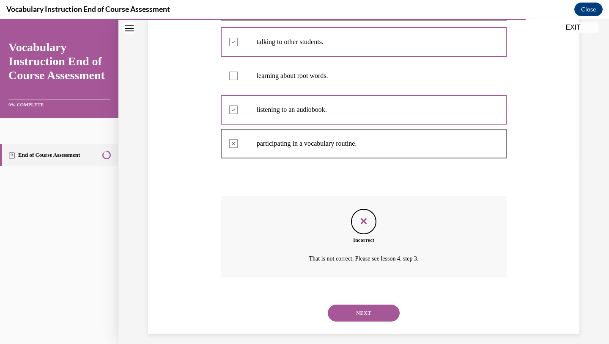
scroll to position [190, 0]
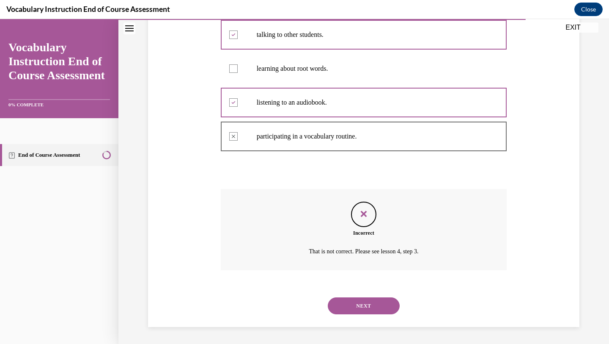
click at [368, 302] on button "NEXT" at bounding box center [364, 305] width 72 height 17
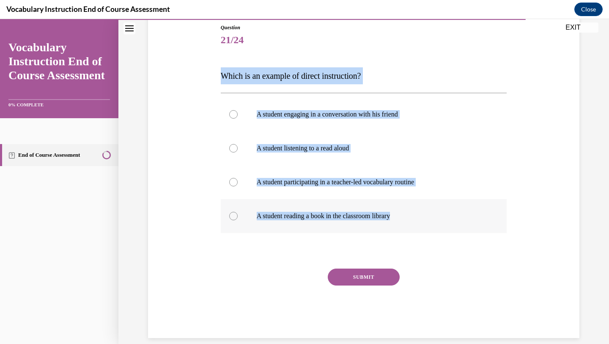
drag, startPoint x: 214, startPoint y: 71, endPoint x: 435, endPoint y: 215, distance: 263.7
click at [435, 215] on div "Question 21/24 Which is an example of direct instruction? A student engaging in…" at bounding box center [364, 167] width 436 height 339
click at [292, 186] on label "A student participating in a teacher-led vocabulary routine" at bounding box center [364, 182] width 286 height 34
click at [238, 186] on input "A student participating in a teacher-led vocabulary routine" at bounding box center [233, 182] width 8 height 8
radio input "true"
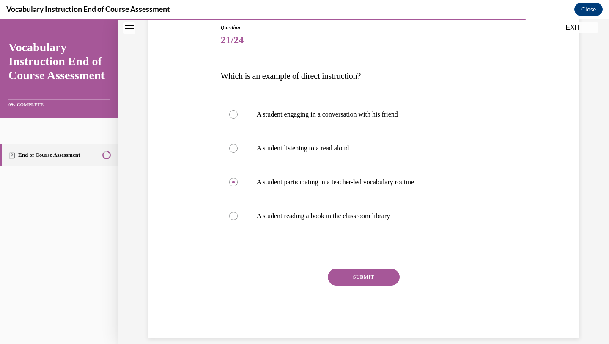
click at [360, 279] on button "SUBMIT" at bounding box center [364, 276] width 72 height 17
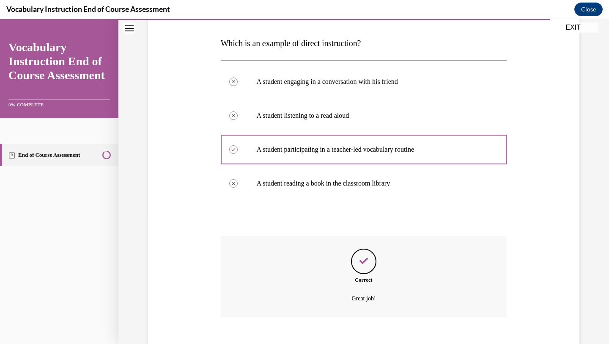
scroll to position [173, 0]
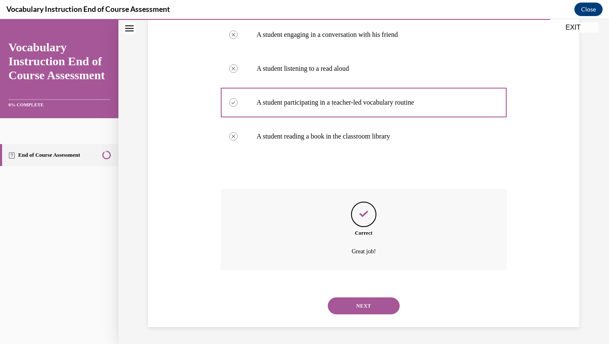
click at [361, 308] on button "NEXT" at bounding box center [364, 305] width 72 height 17
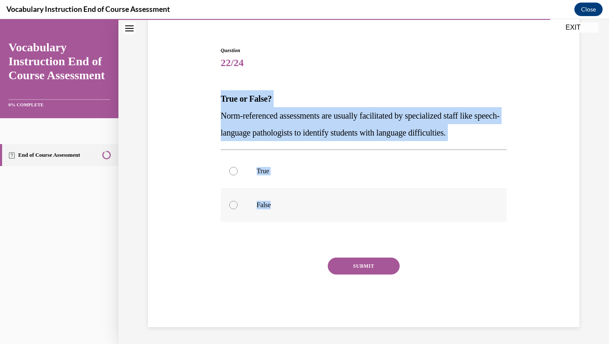
drag, startPoint x: 220, startPoint y: 92, endPoint x: 296, endPoint y: 204, distance: 135.8
click at [296, 204] on div "Question 22/24 True or False? Norm-referenced assessments are usually facilitat…" at bounding box center [364, 180] width 291 height 293
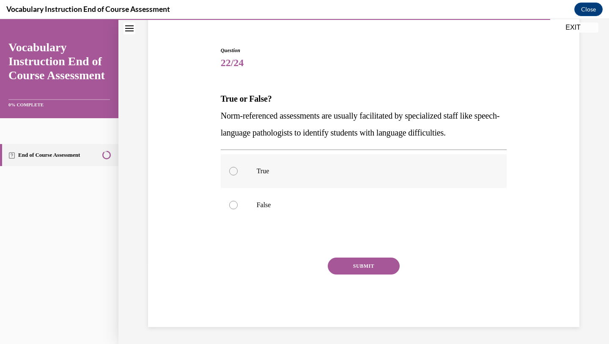
click at [262, 177] on label "True" at bounding box center [364, 171] width 286 height 34
click at [238, 175] on input "True" at bounding box center [233, 171] width 8 height 8
radio input "true"
click at [355, 263] on button "SUBMIT" at bounding box center [364, 265] width 72 height 17
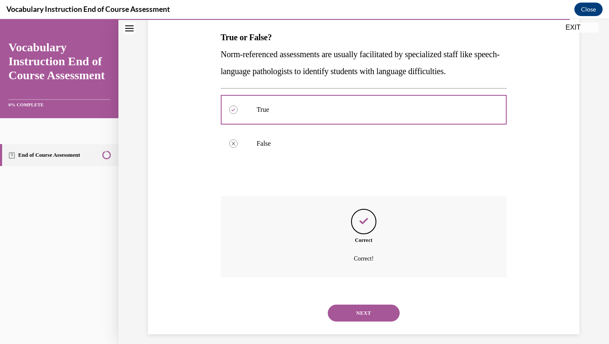
scroll to position [140, 0]
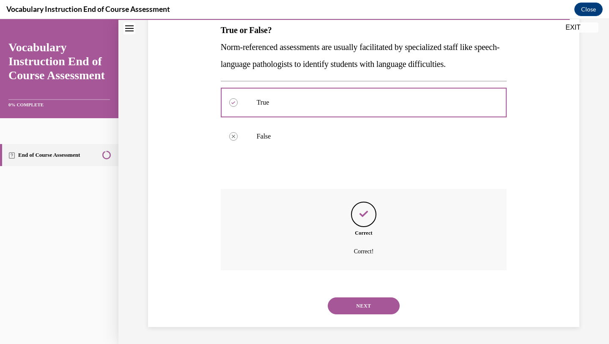
click at [365, 305] on button "NEXT" at bounding box center [364, 305] width 72 height 17
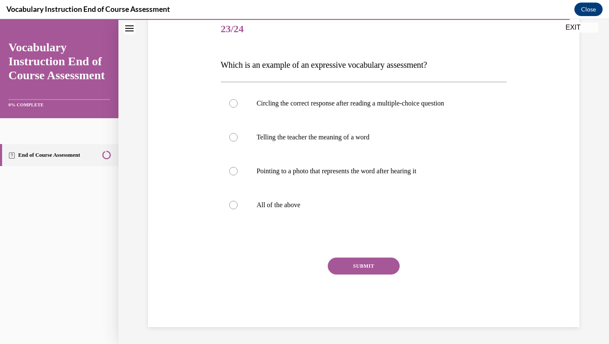
scroll to position [94, 0]
click at [231, 77] on div "Question 23/24 Which is an example of an expressive vocabulary assessment? Circ…" at bounding box center [364, 170] width 286 height 314
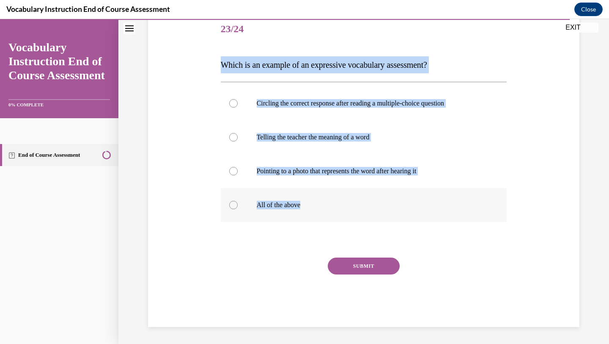
drag, startPoint x: 217, startPoint y: 64, endPoint x: 327, endPoint y: 211, distance: 183.6
click at [327, 211] on div "Question 23/24 Which is an example of an expressive vocabulary assessment? Circ…" at bounding box center [364, 156] width 436 height 339
click at [317, 139] on p "Telling the teacher the meaning of a word" at bounding box center [371, 137] width 229 height 8
click at [238, 139] on input "Telling the teacher the meaning of a word" at bounding box center [233, 137] width 8 height 8
radio input "true"
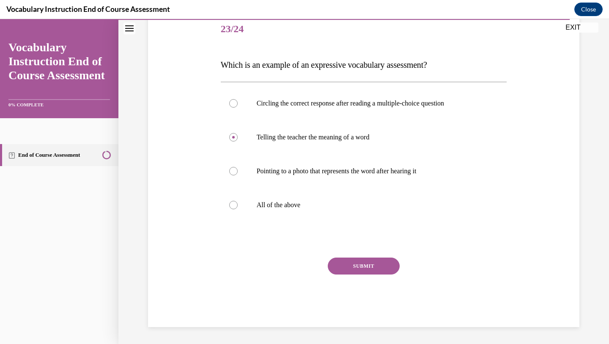
click at [367, 263] on button "SUBMIT" at bounding box center [364, 265] width 72 height 17
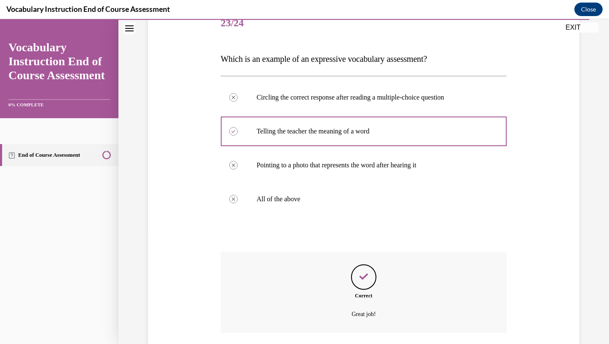
scroll to position [109, 0]
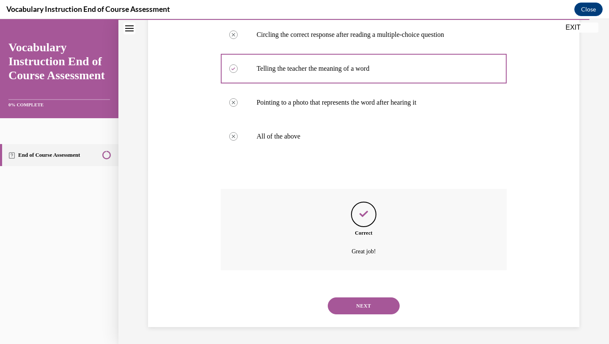
click at [360, 306] on button "NEXT" at bounding box center [364, 305] width 72 height 17
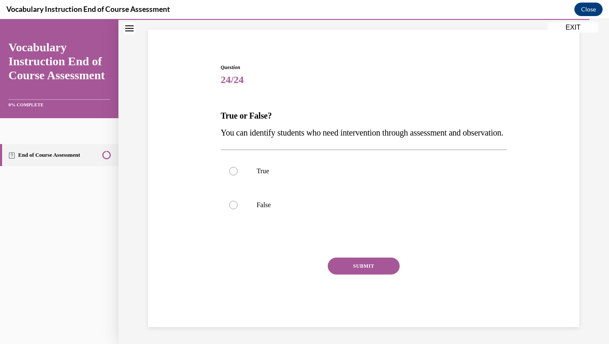
scroll to position [71, 0]
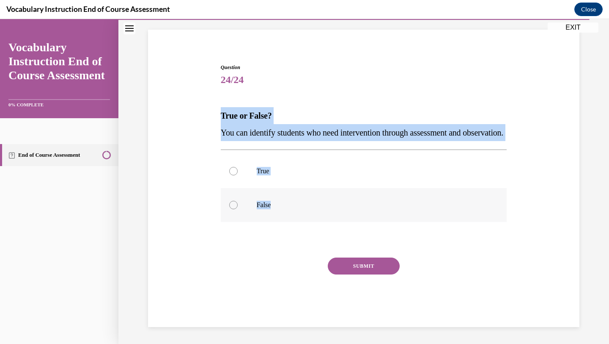
drag, startPoint x: 210, startPoint y: 98, endPoint x: 306, endPoint y: 209, distance: 146.7
click at [306, 209] on div "Question 24/24 True or False? You can identify students who need intervention t…" at bounding box center [364, 182] width 436 height 289
click at [269, 180] on label "True" at bounding box center [364, 171] width 286 height 34
click at [238, 175] on input "True" at bounding box center [233, 171] width 8 height 8
radio input "true"
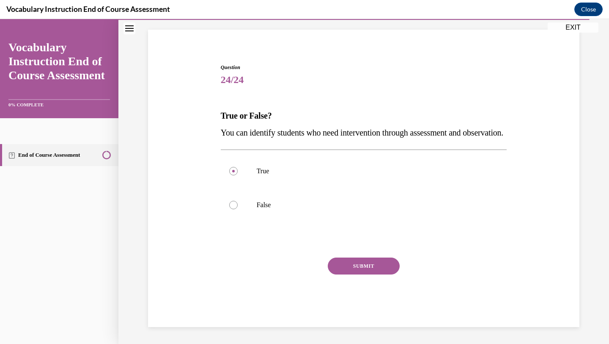
click at [366, 265] on button "SUBMIT" at bounding box center [364, 265] width 72 height 17
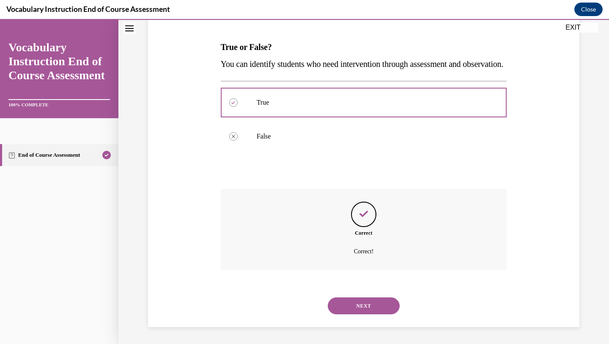
scroll to position [140, 0]
click at [377, 308] on button "NEXT" at bounding box center [364, 305] width 72 height 17
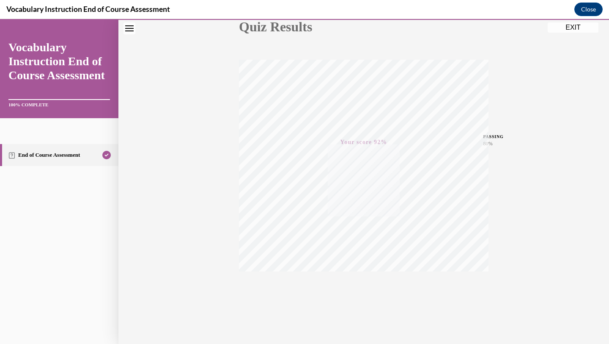
scroll to position [109, 0]
click at [573, 27] on button "EXIT" at bounding box center [573, 27] width 51 height 10
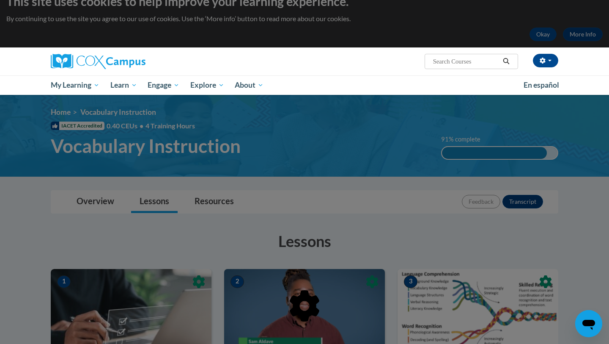
scroll to position [0, 0]
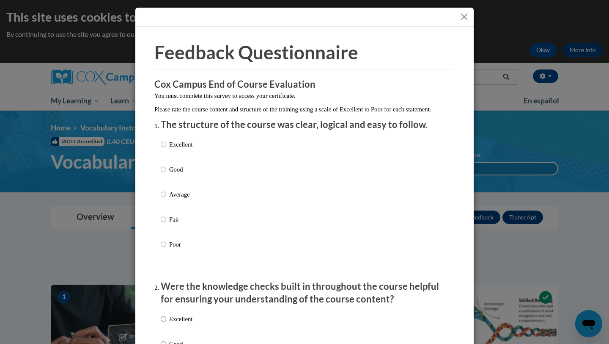
click at [205, 153] on div "Excellent Good Average Fair Poor" at bounding box center [305, 204] width 288 height 138
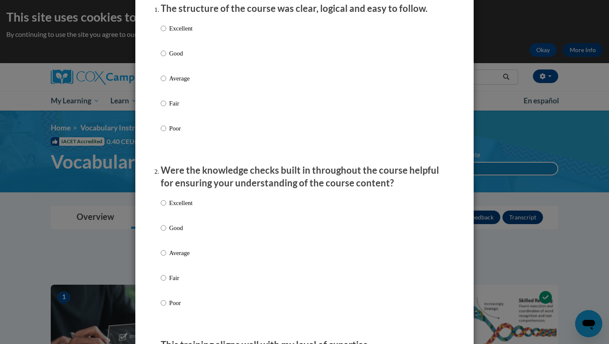
scroll to position [206, 0]
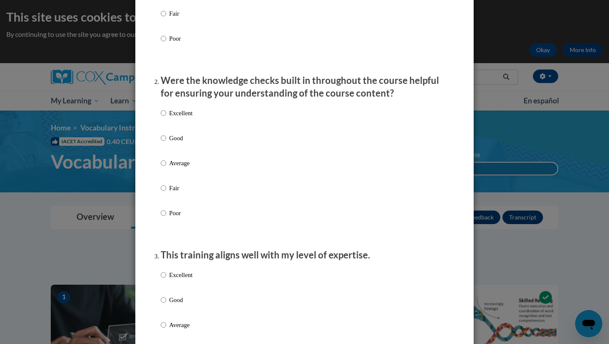
click at [201, 117] on div "Excellent Good Average Fair Poor" at bounding box center [305, 173] width 288 height 138
click at [184, 118] on p "Excellent" at bounding box center [180, 112] width 23 height 9
click at [166, 118] on input "Excellent" at bounding box center [164, 112] width 6 height 9
radio input "true"
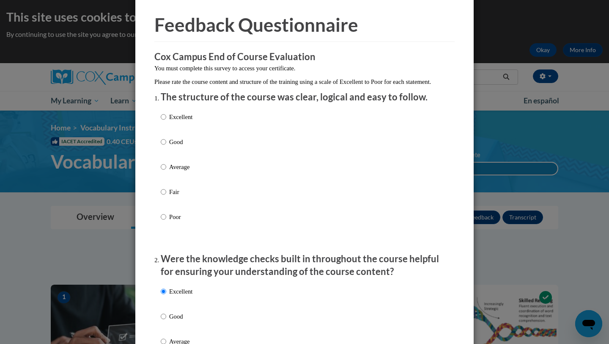
click at [179, 121] on p "Excellent" at bounding box center [180, 116] width 23 height 9
click at [166, 121] on input "Excellent" at bounding box center [164, 116] width 6 height 9
radio input "true"
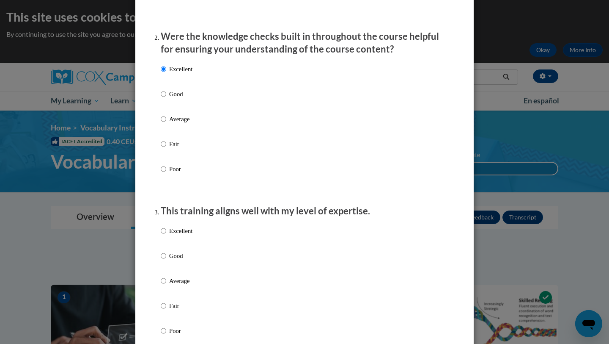
scroll to position [336, 0]
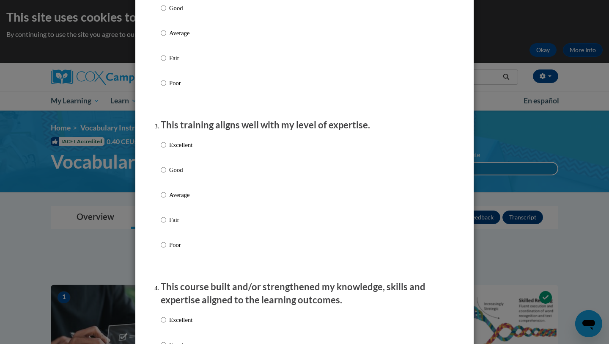
click at [183, 149] on p "Excellent" at bounding box center [180, 144] width 23 height 9
click at [166, 149] on input "Excellent" at bounding box center [164, 144] width 6 height 9
radio input "true"
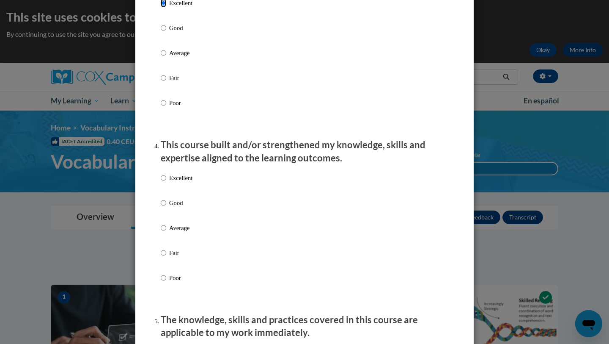
scroll to position [516, 0]
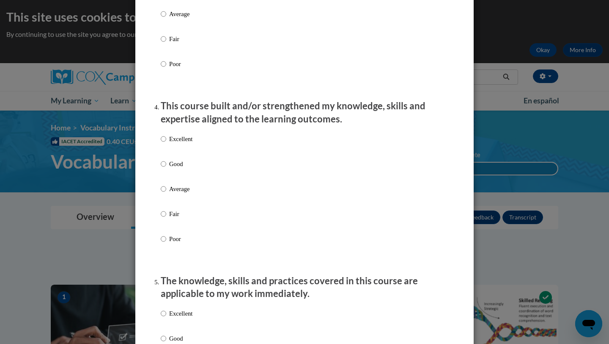
click at [183, 153] on label "Excellent" at bounding box center [177, 145] width 32 height 23
click at [166, 143] on input "Excellent" at bounding box center [164, 138] width 6 height 9
radio input "true"
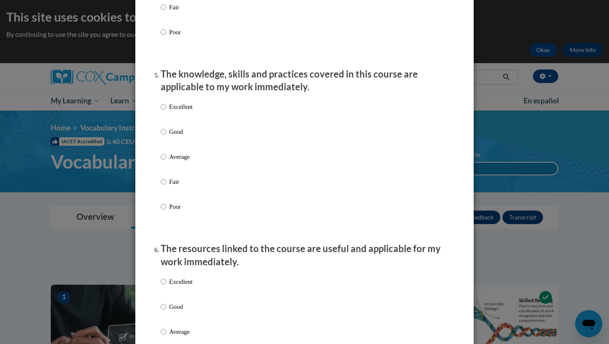
click at [176, 111] on p "Excellent" at bounding box center [180, 106] width 23 height 9
click at [166, 111] on input "Excellent" at bounding box center [164, 106] width 6 height 9
radio input "true"
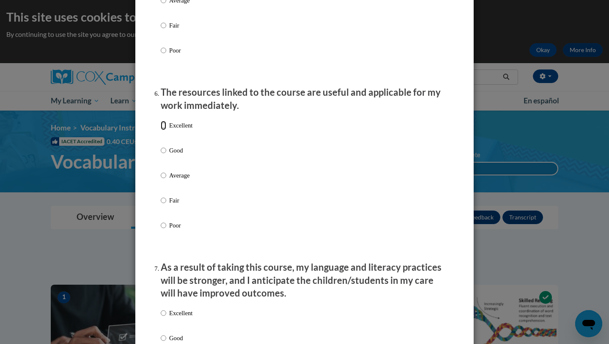
click at [162, 129] on input "Excellent" at bounding box center [164, 125] width 6 height 9
radio input "true"
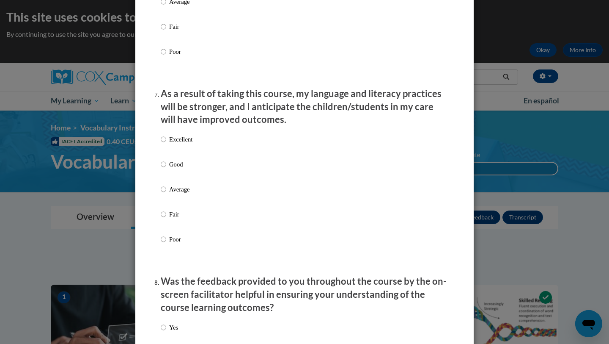
click at [167, 146] on label "Excellent" at bounding box center [177, 146] width 32 height 23
click at [166, 144] on input "Excellent" at bounding box center [164, 139] width 6 height 9
radio input "true"
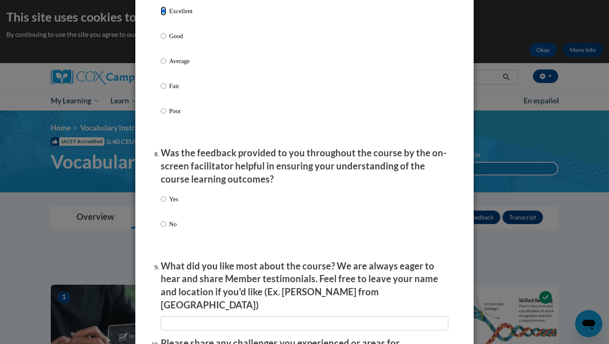
scroll to position [1179, 0]
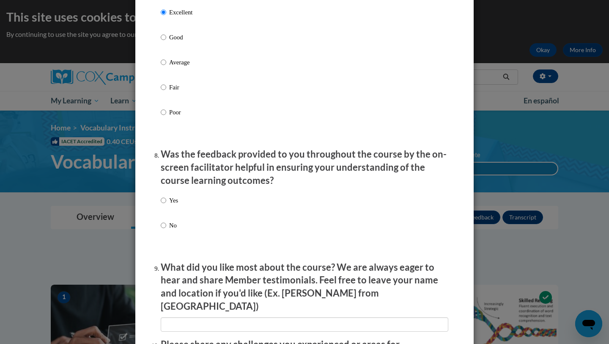
click at [183, 209] on div "Yes No" at bounding box center [305, 222] width 288 height 63
click at [165, 204] on input "Yes" at bounding box center [164, 199] width 6 height 9
radio input "true"
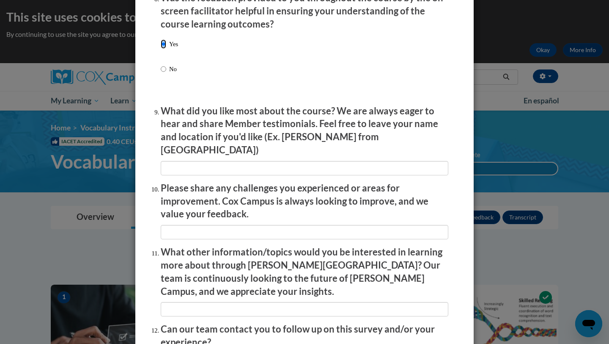
scroll to position [1335, 0]
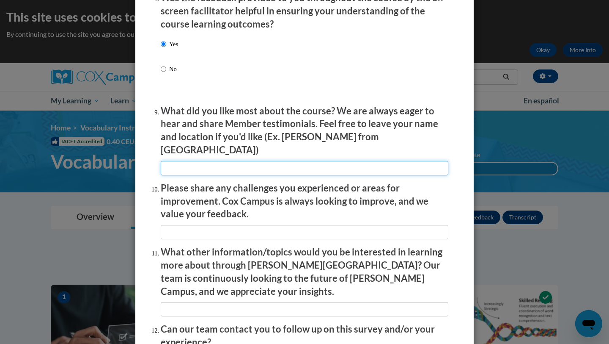
click at [207, 162] on input "textbox" at bounding box center [305, 168] width 288 height 14
type input "NA"
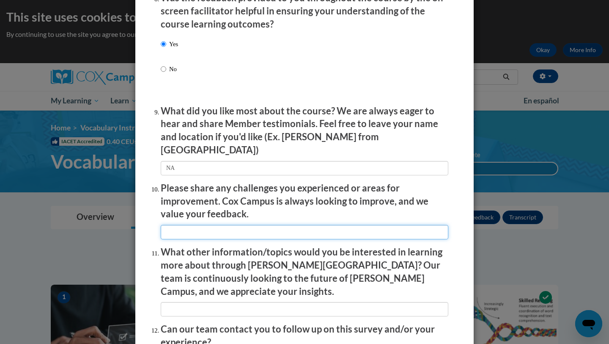
click at [212, 227] on input "textbox" at bounding box center [305, 232] width 288 height 14
type input "NA"
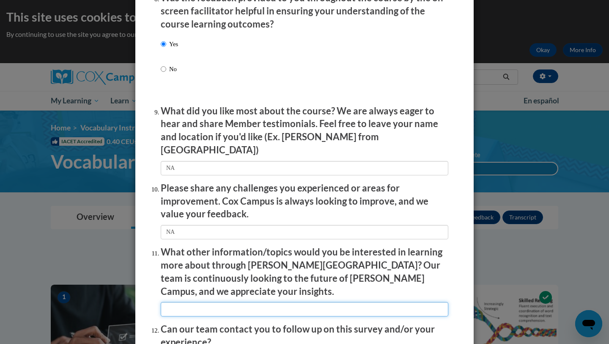
click at [215, 302] on input "textbox" at bounding box center [305, 309] width 288 height 14
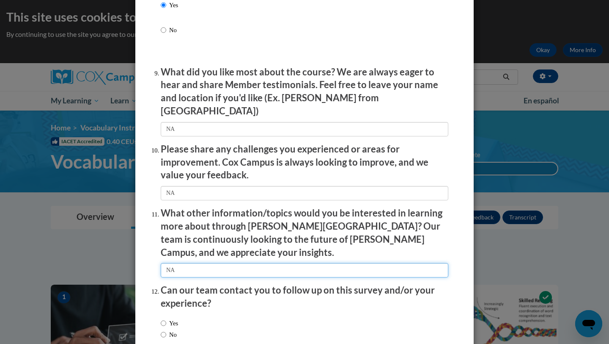
scroll to position [1417, 0]
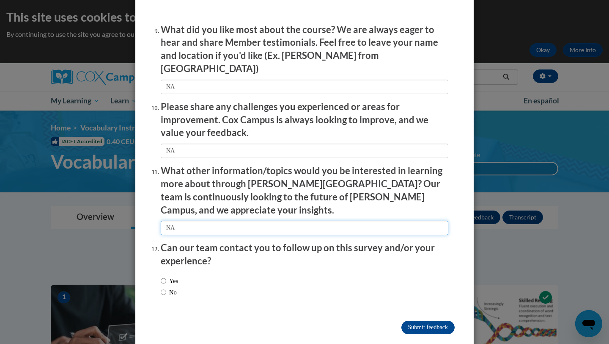
type input "NA"
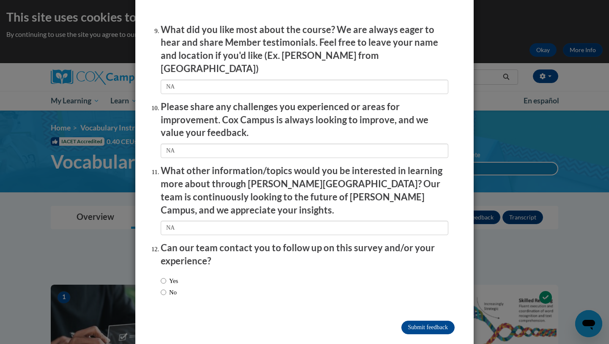
click at [183, 272] on div "Yes No" at bounding box center [305, 288] width 288 height 32
click at [170, 287] on label "No" at bounding box center [169, 291] width 16 height 9
click at [166, 287] on input "No" at bounding box center [164, 291] width 6 height 9
radio input "true"
click at [442, 320] on input "Submit feedback" at bounding box center [428, 327] width 53 height 14
